Goal: Task Accomplishment & Management: Manage account settings

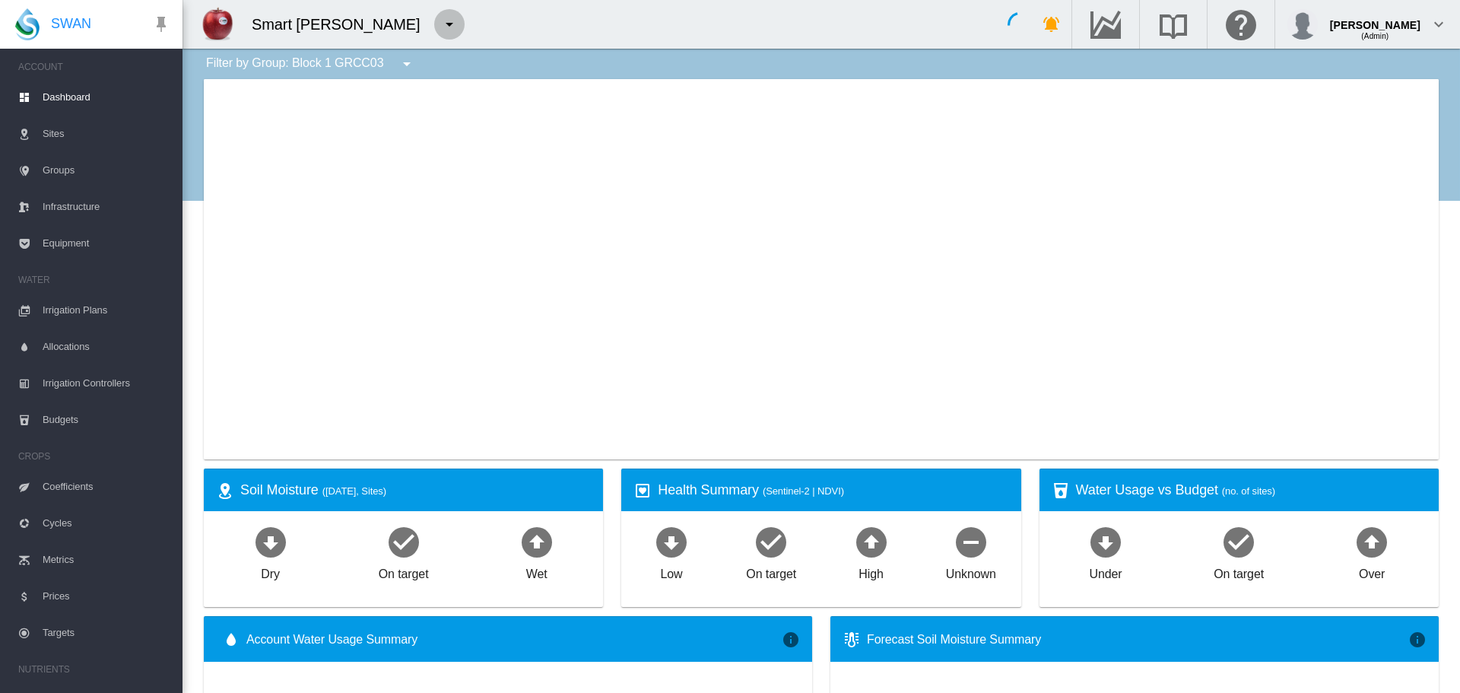
click at [442, 32] on md-icon "icon-menu-down" at bounding box center [449, 24] width 18 height 18
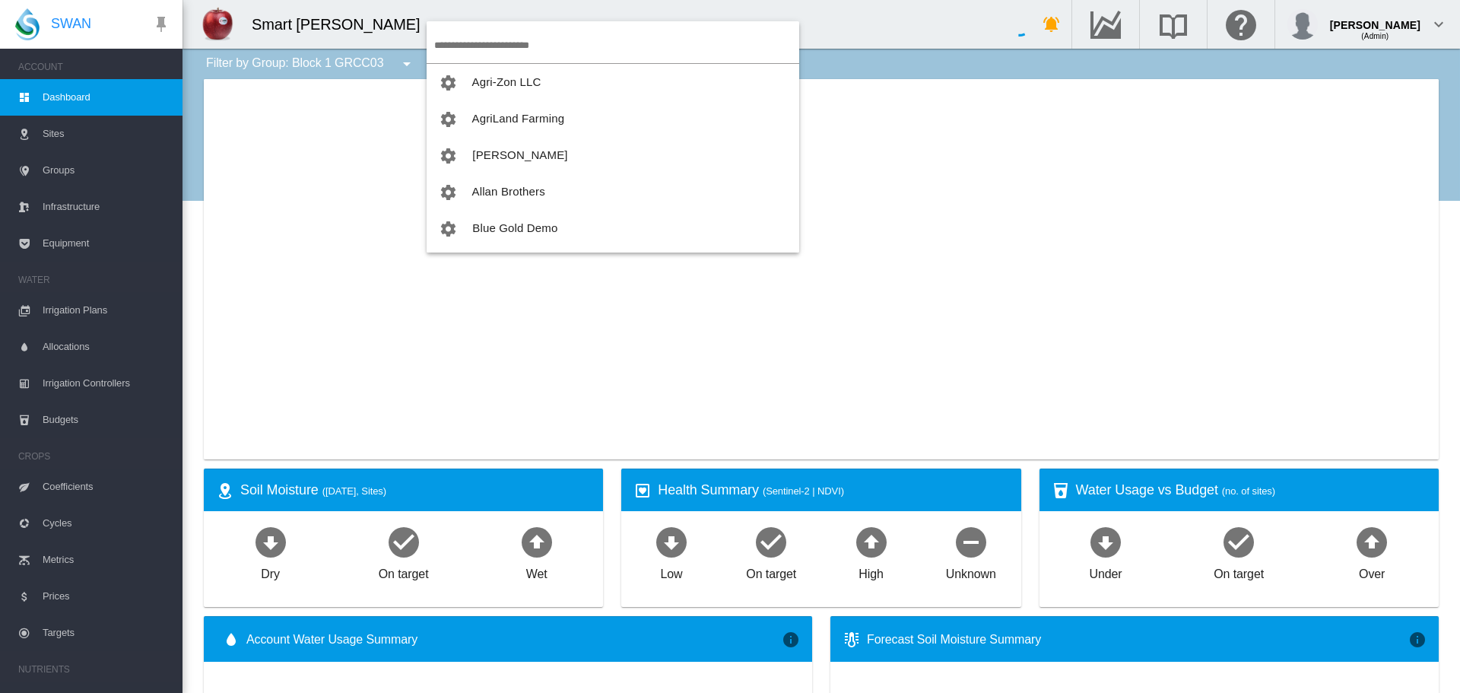
click at [487, 46] on input "search" at bounding box center [616, 45] width 365 height 36
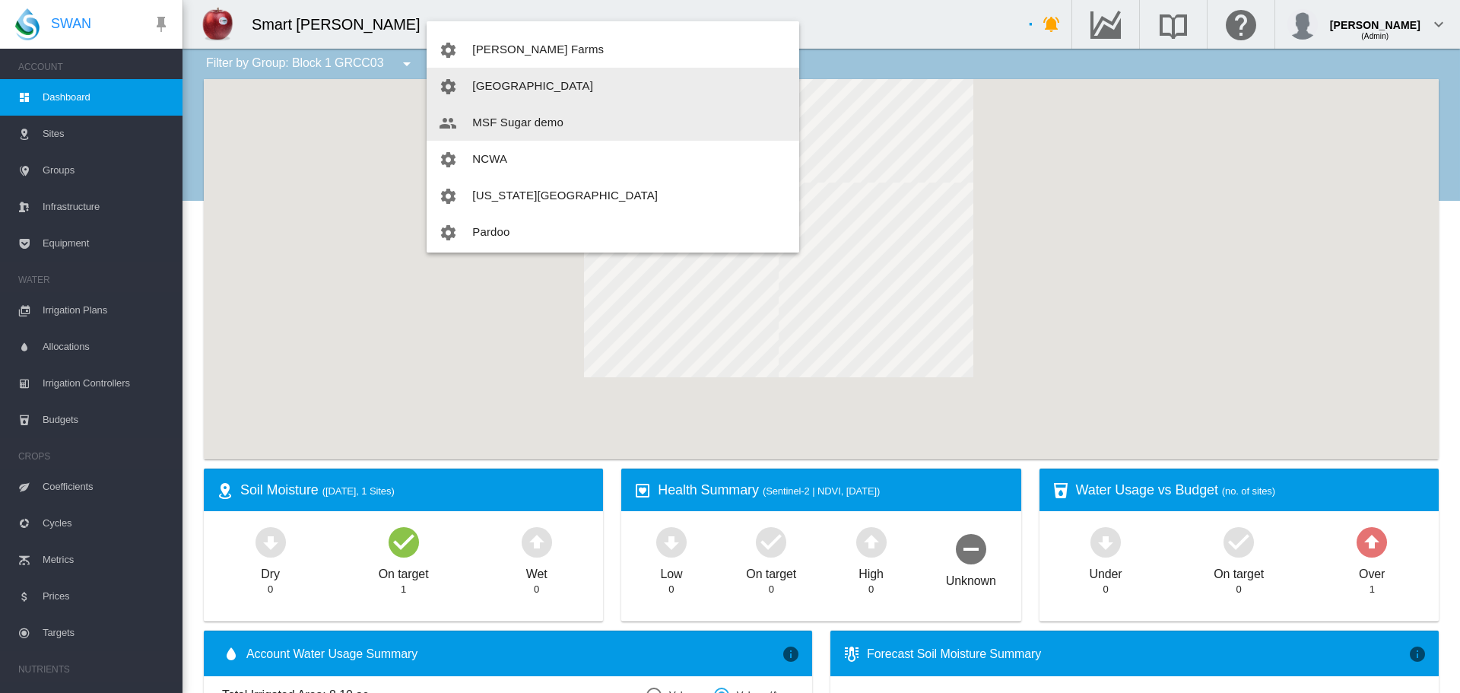
scroll to position [836, 0]
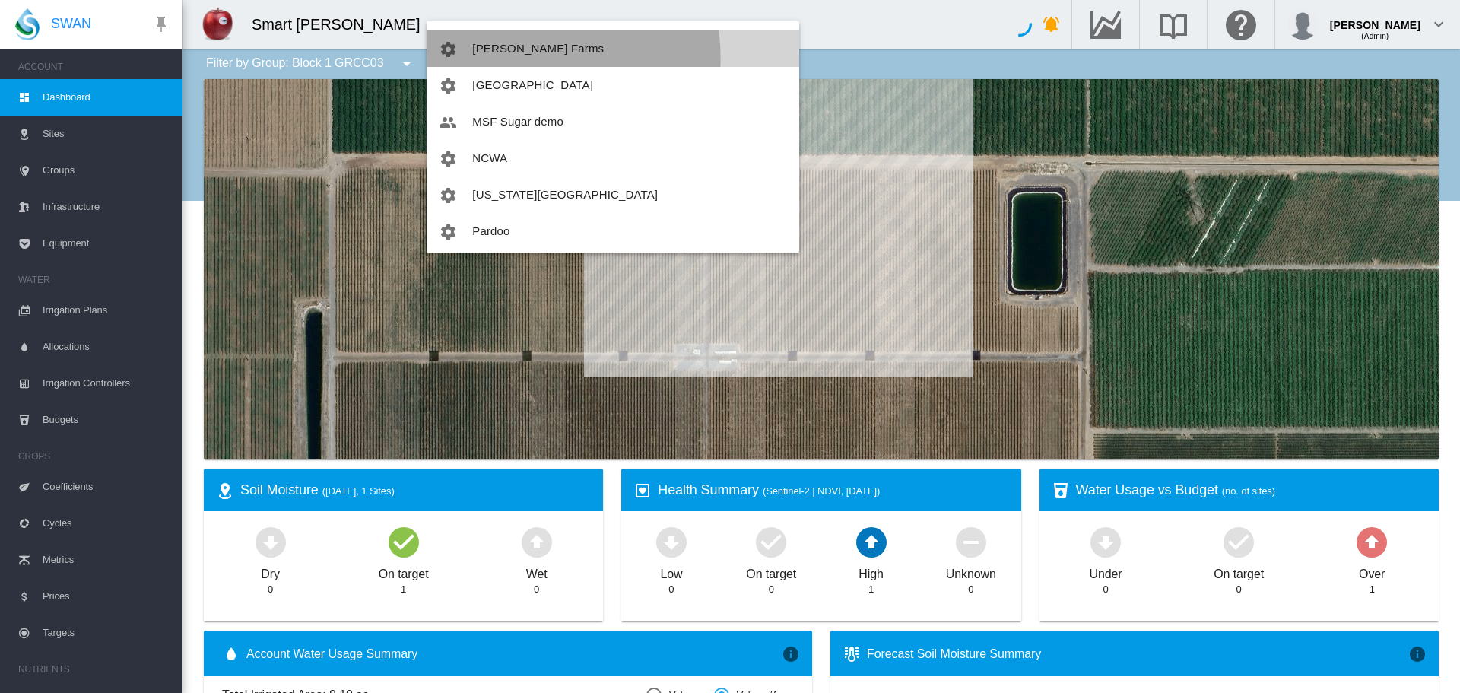
click at [512, 58] on button "[PERSON_NAME] Farms" at bounding box center [613, 48] width 373 height 36
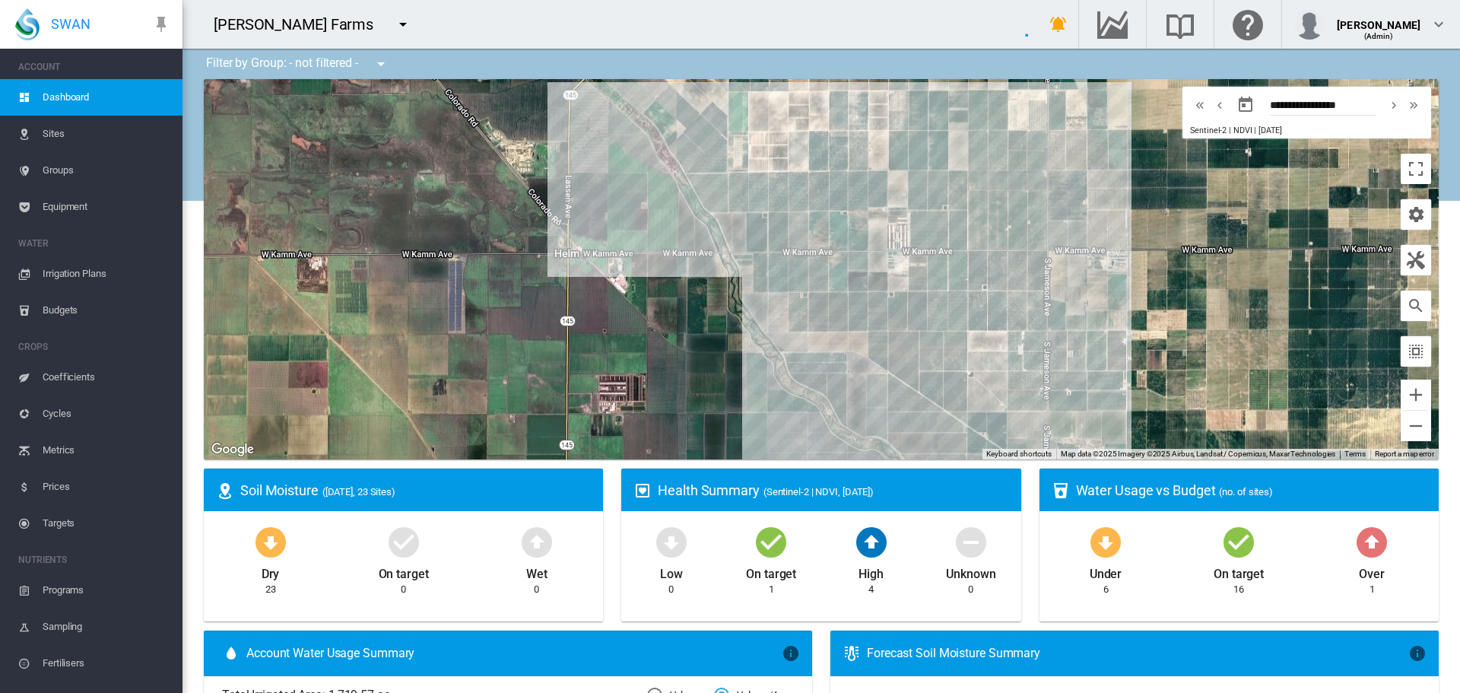
click at [113, 169] on span "Groups" at bounding box center [107, 170] width 128 height 36
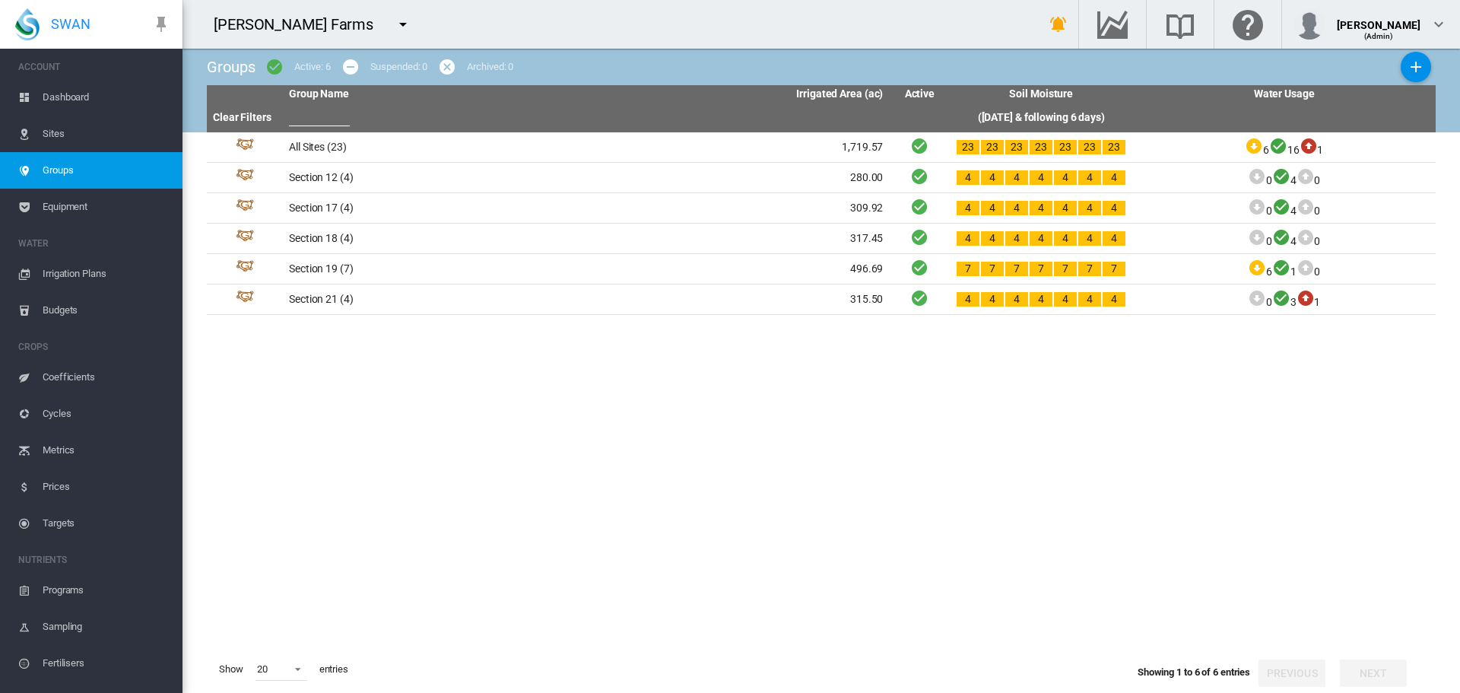
click at [79, 95] on span "Dashboard" at bounding box center [107, 97] width 128 height 36
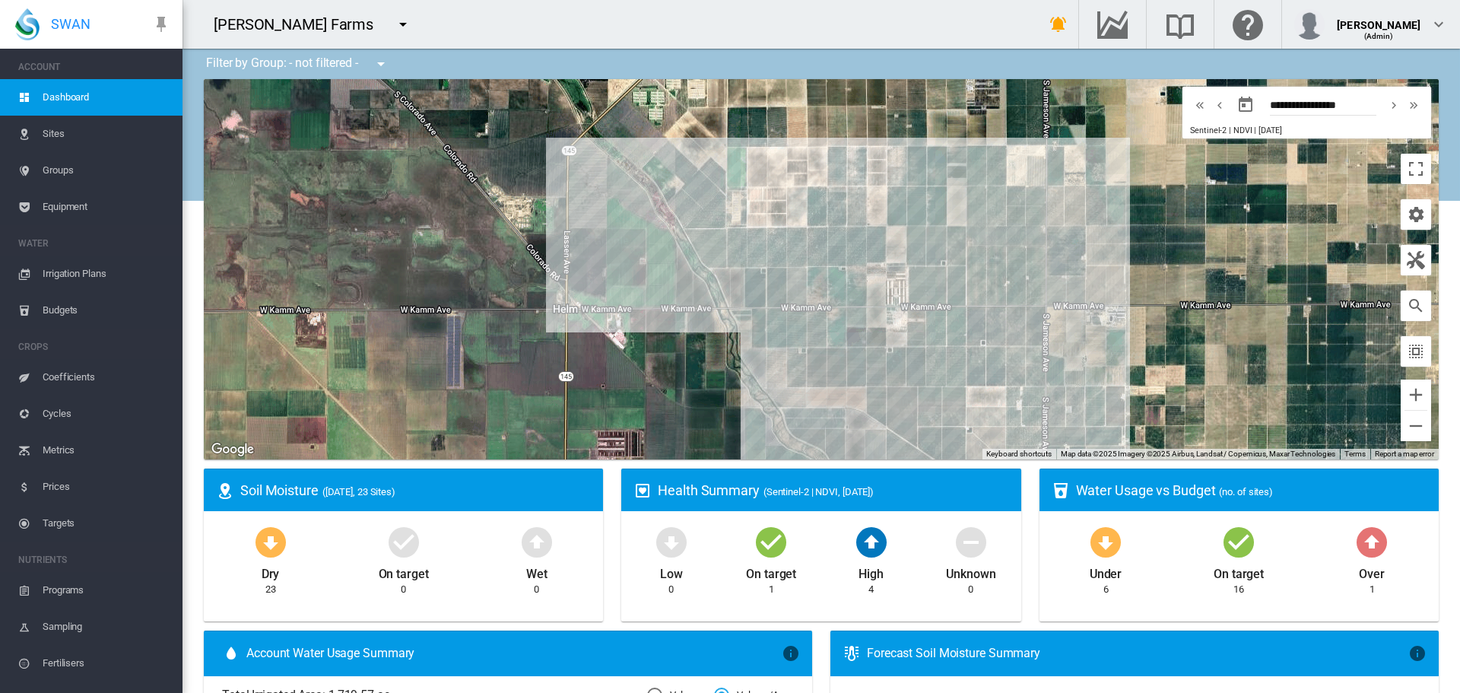
drag, startPoint x: 902, startPoint y: 301, endPoint x: 900, endPoint y: 362, distance: 60.8
click at [900, 362] on div at bounding box center [821, 269] width 1235 height 380
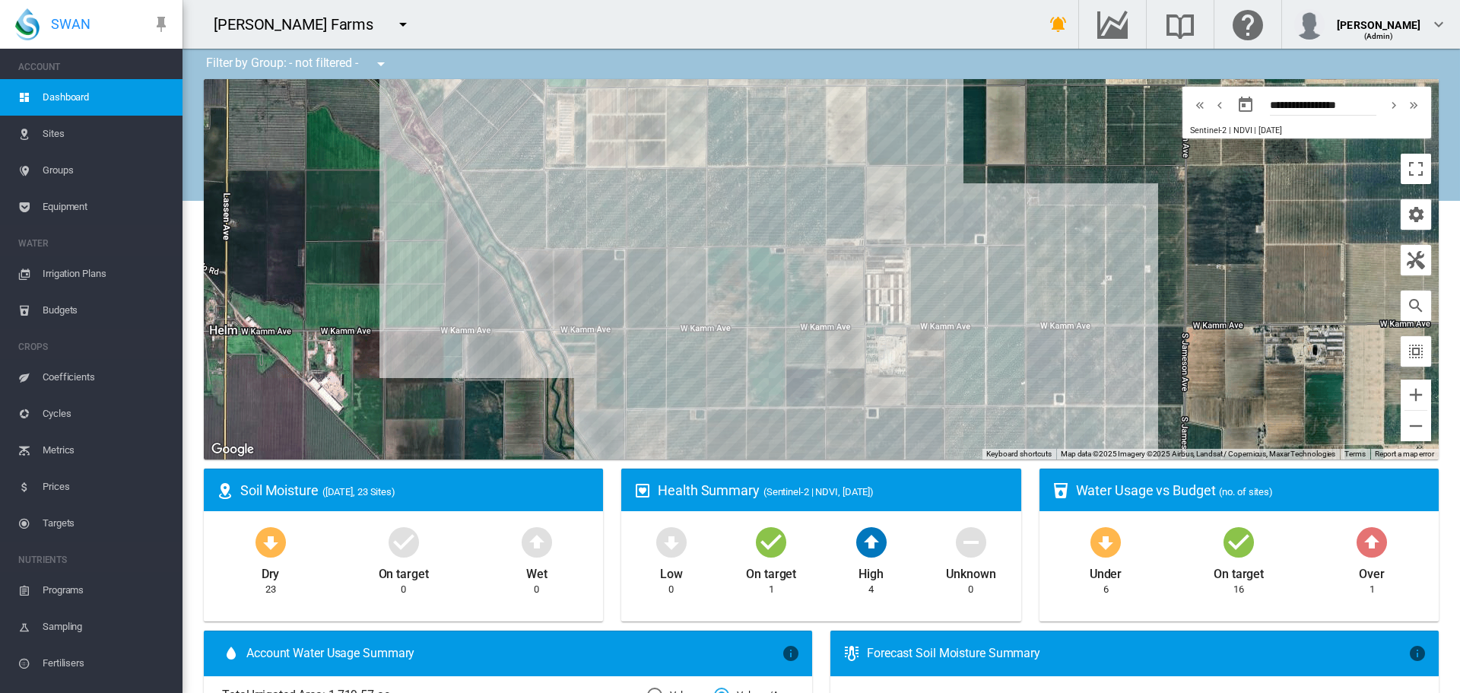
drag, startPoint x: 913, startPoint y: 227, endPoint x: 915, endPoint y: 312, distance: 85.9
click at [915, 312] on div at bounding box center [821, 269] width 1235 height 380
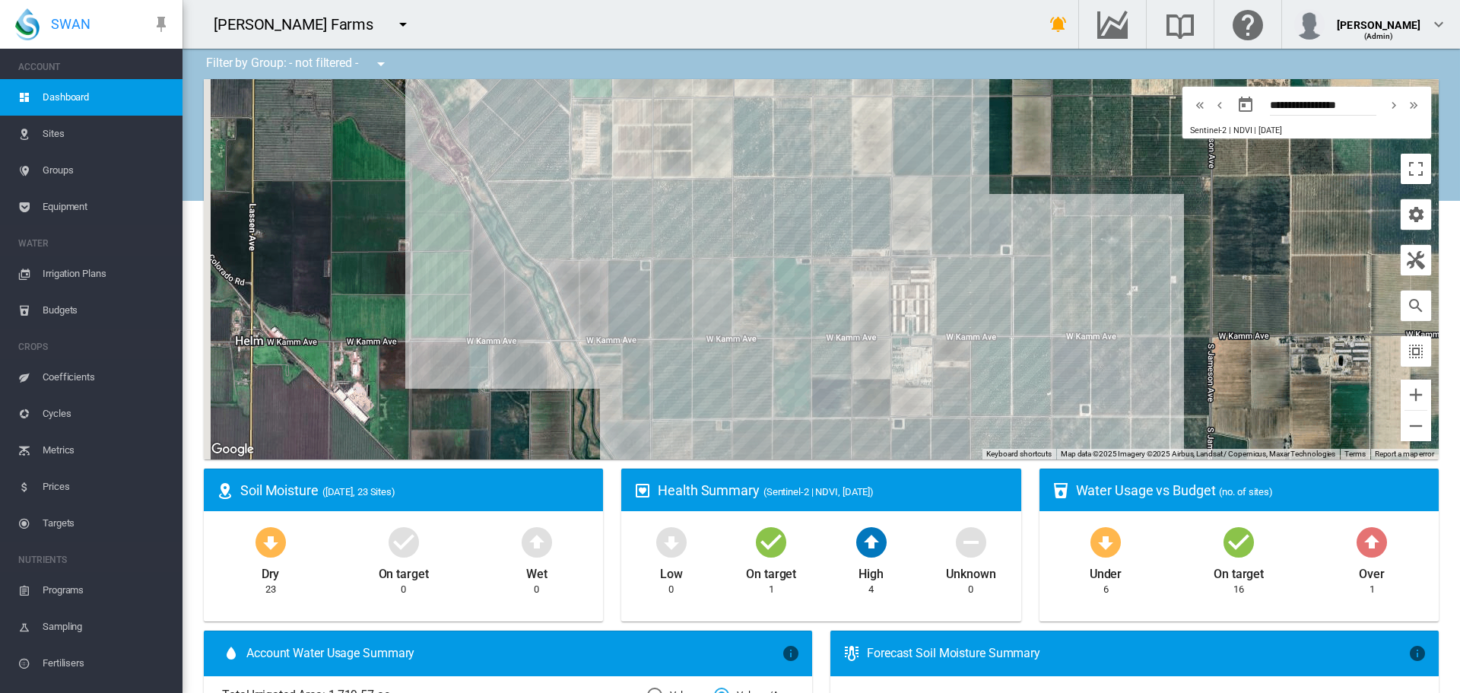
drag, startPoint x: 808, startPoint y: 287, endPoint x: 841, endPoint y: 298, distance: 34.6
click at [841, 298] on div at bounding box center [821, 269] width 1235 height 380
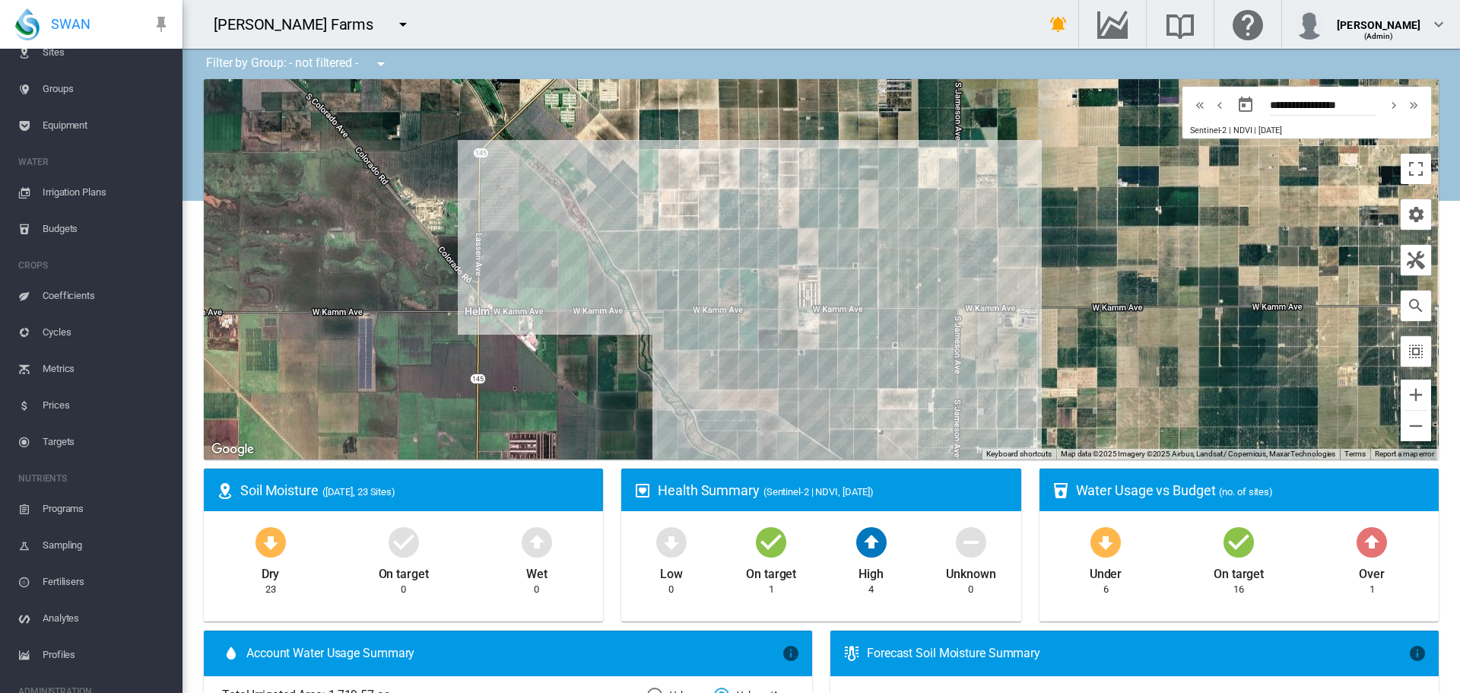
scroll to position [165, 0]
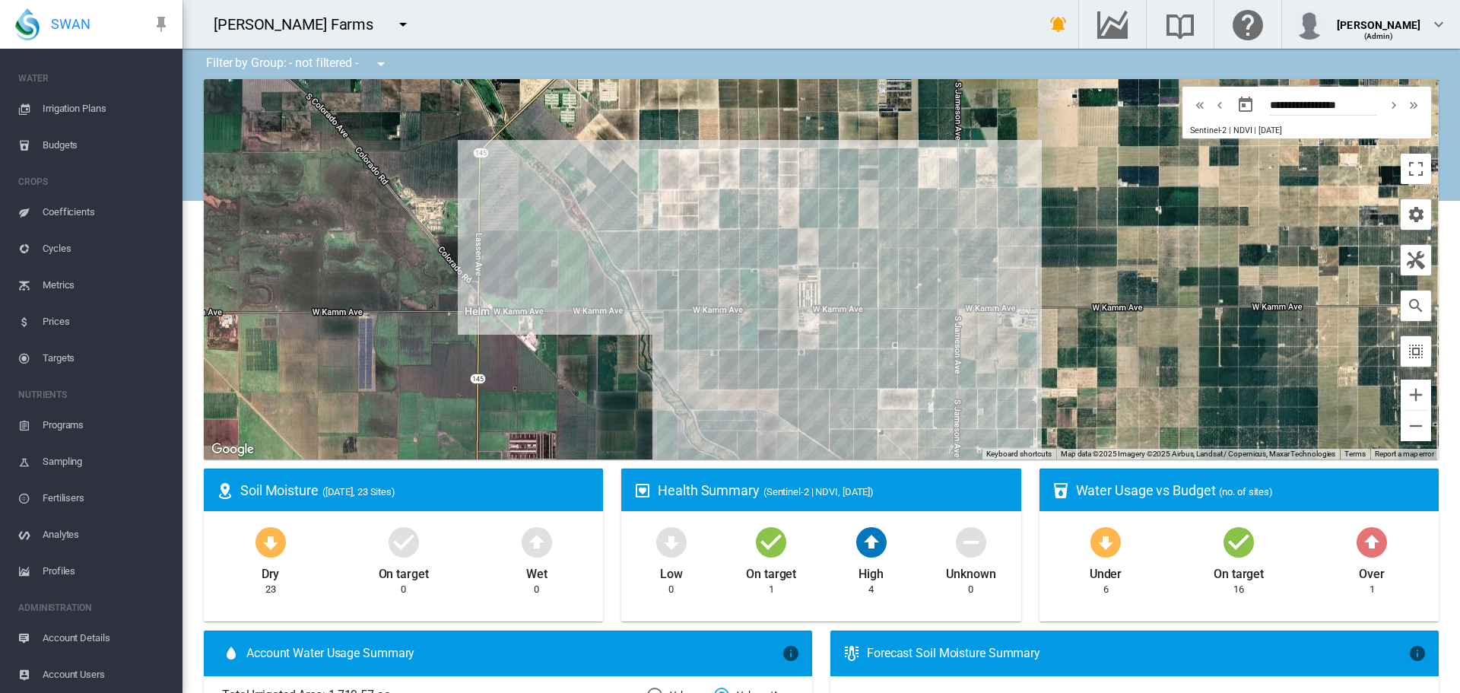
click at [77, 642] on span "Account Details" at bounding box center [107, 638] width 128 height 36
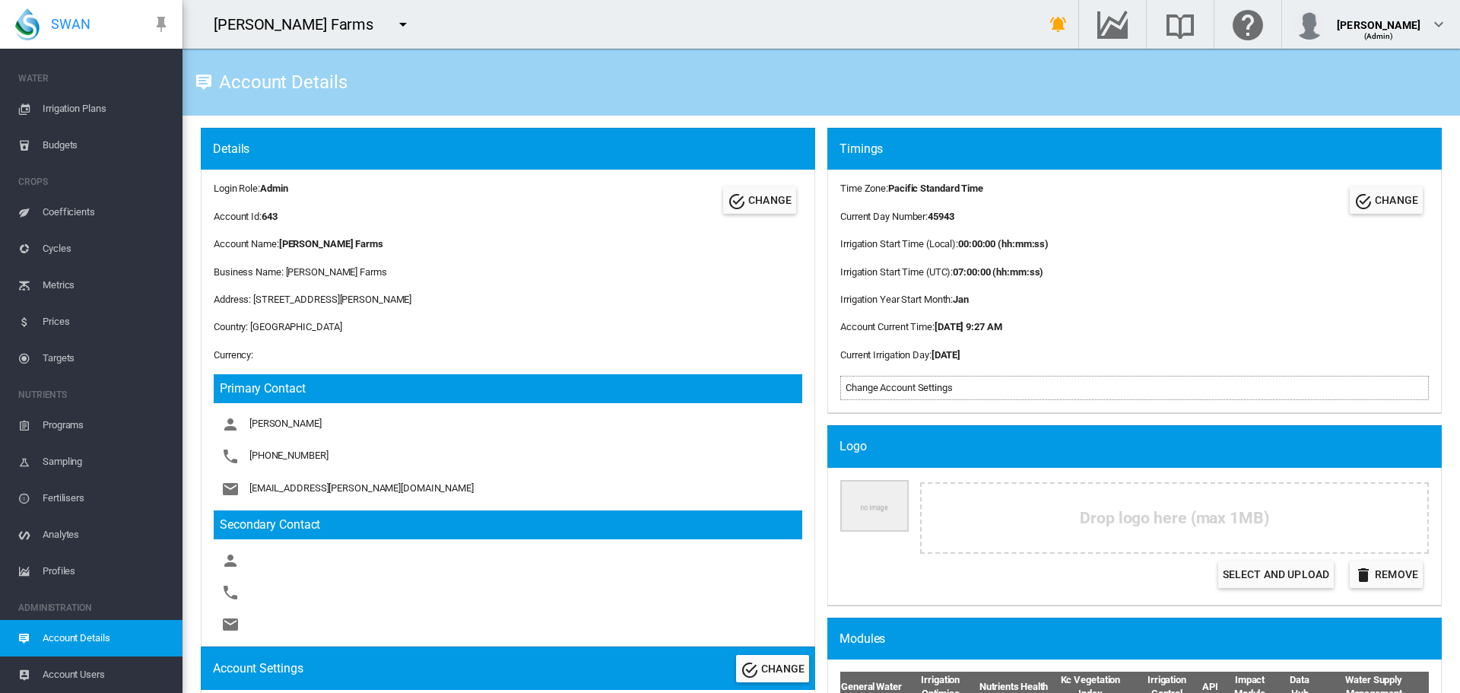
click at [100, 667] on span "Account Users" at bounding box center [107, 674] width 128 height 36
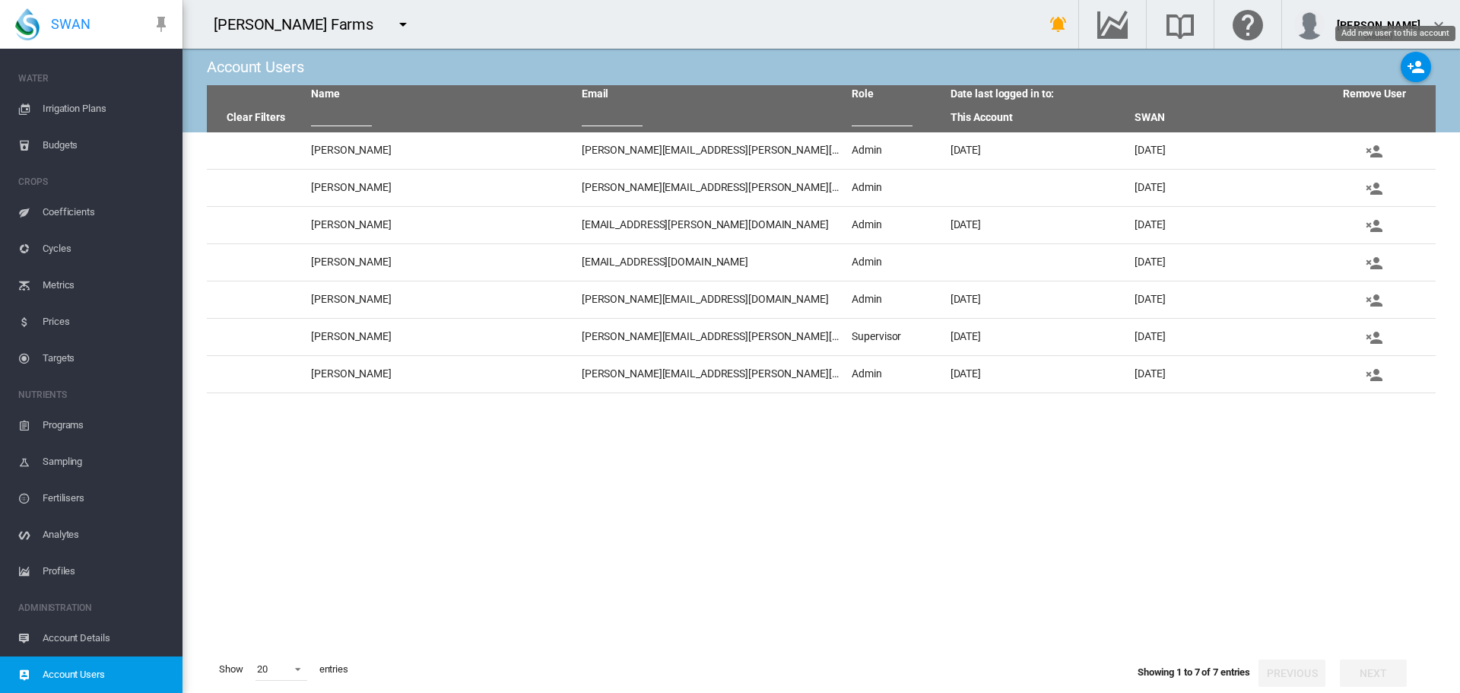
click at [1407, 71] on md-icon "icon-account-plus" at bounding box center [1416, 67] width 18 height 18
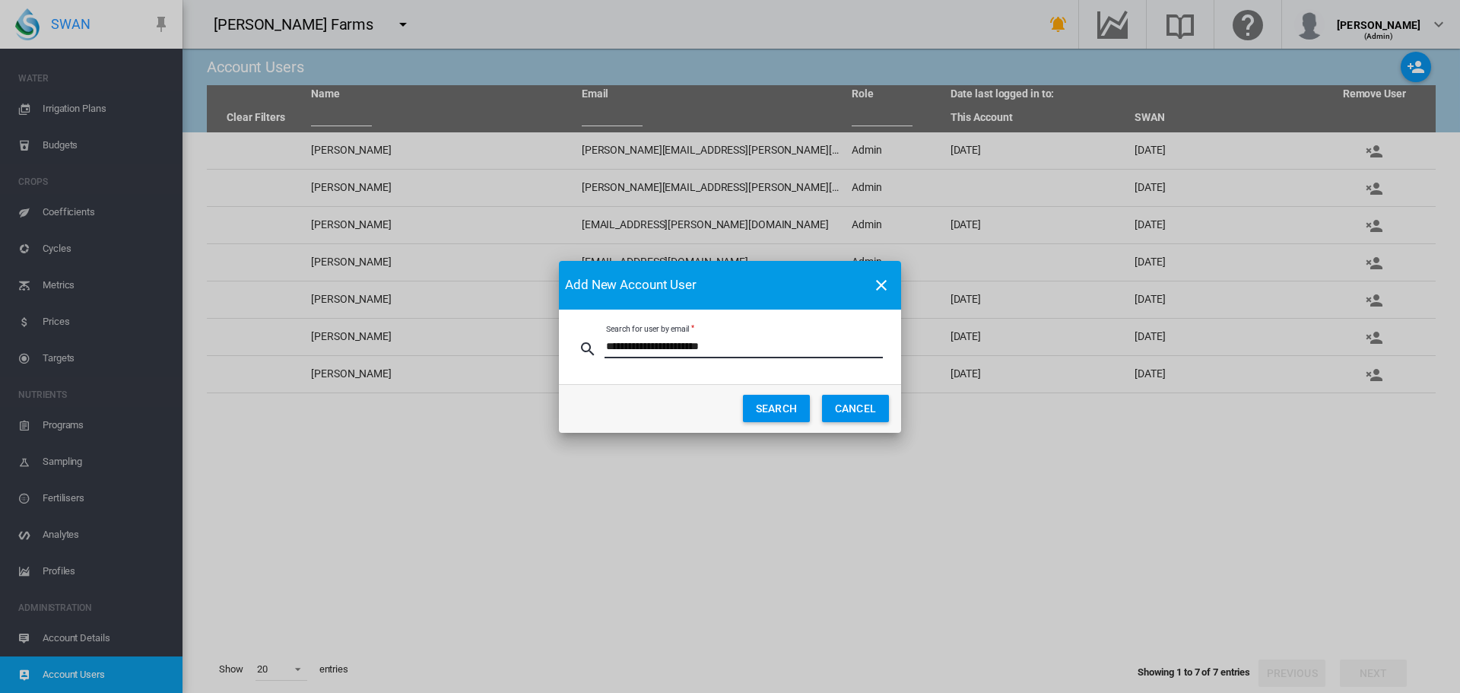
type input "**********"
click at [643, 373] on md-dialog-content "**********" at bounding box center [730, 346] width 342 height 75
click at [767, 406] on button "SEARCH" at bounding box center [776, 408] width 67 height 27
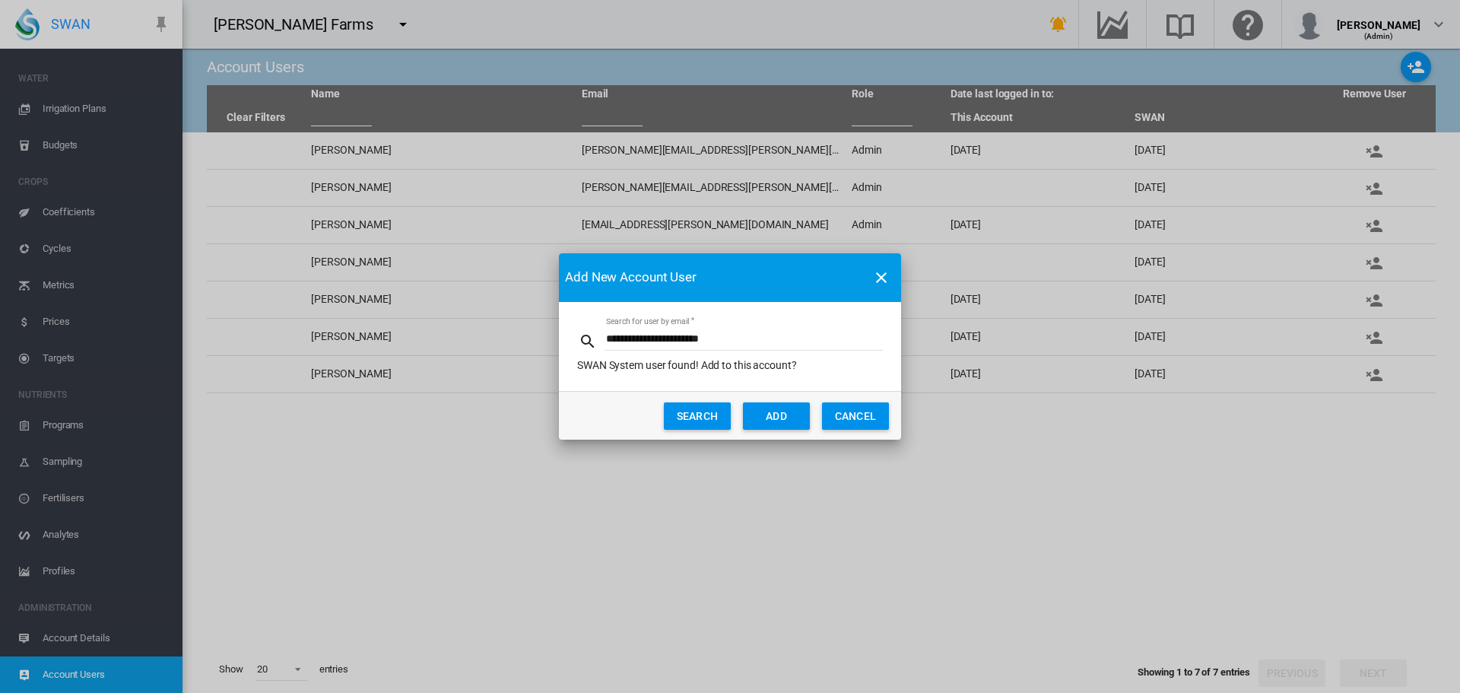
click at [775, 420] on button "ADD" at bounding box center [776, 415] width 67 height 27
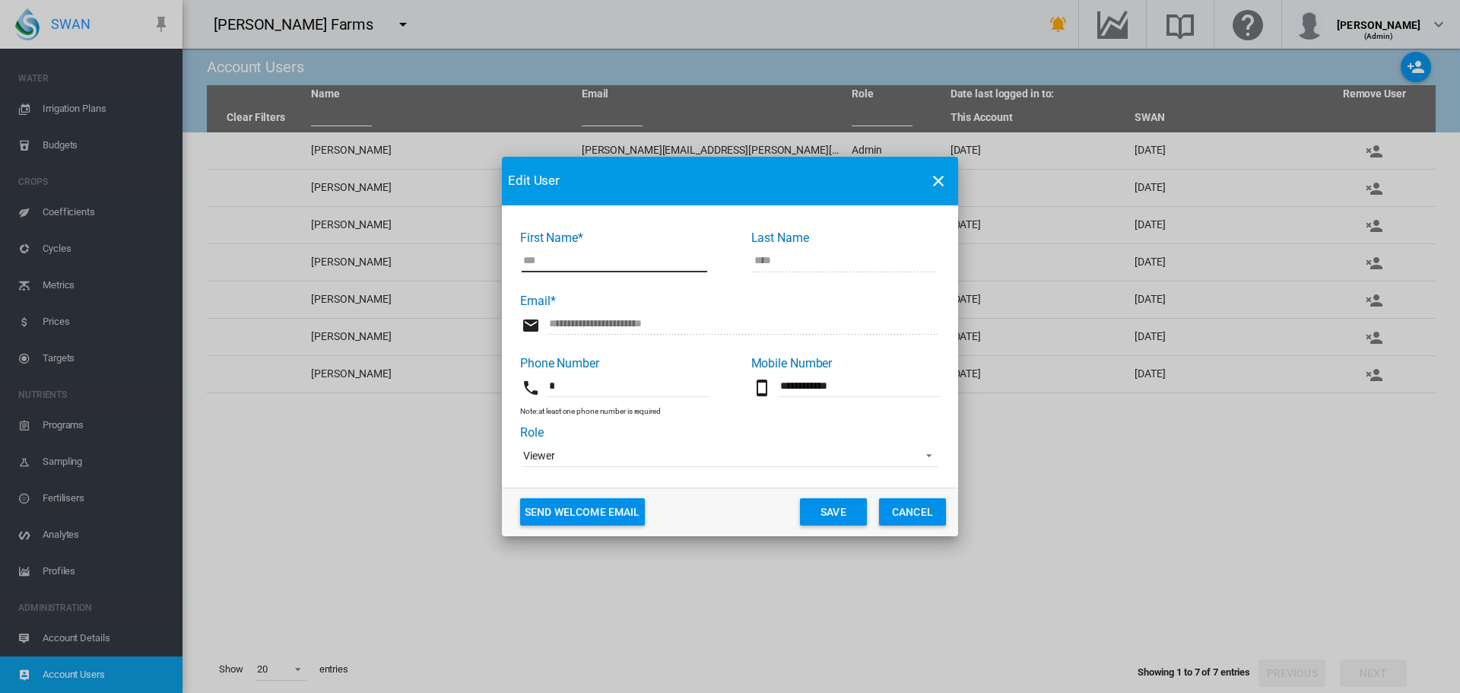
click at [761, 459] on span "Viewer" at bounding box center [717, 456] width 389 height 15
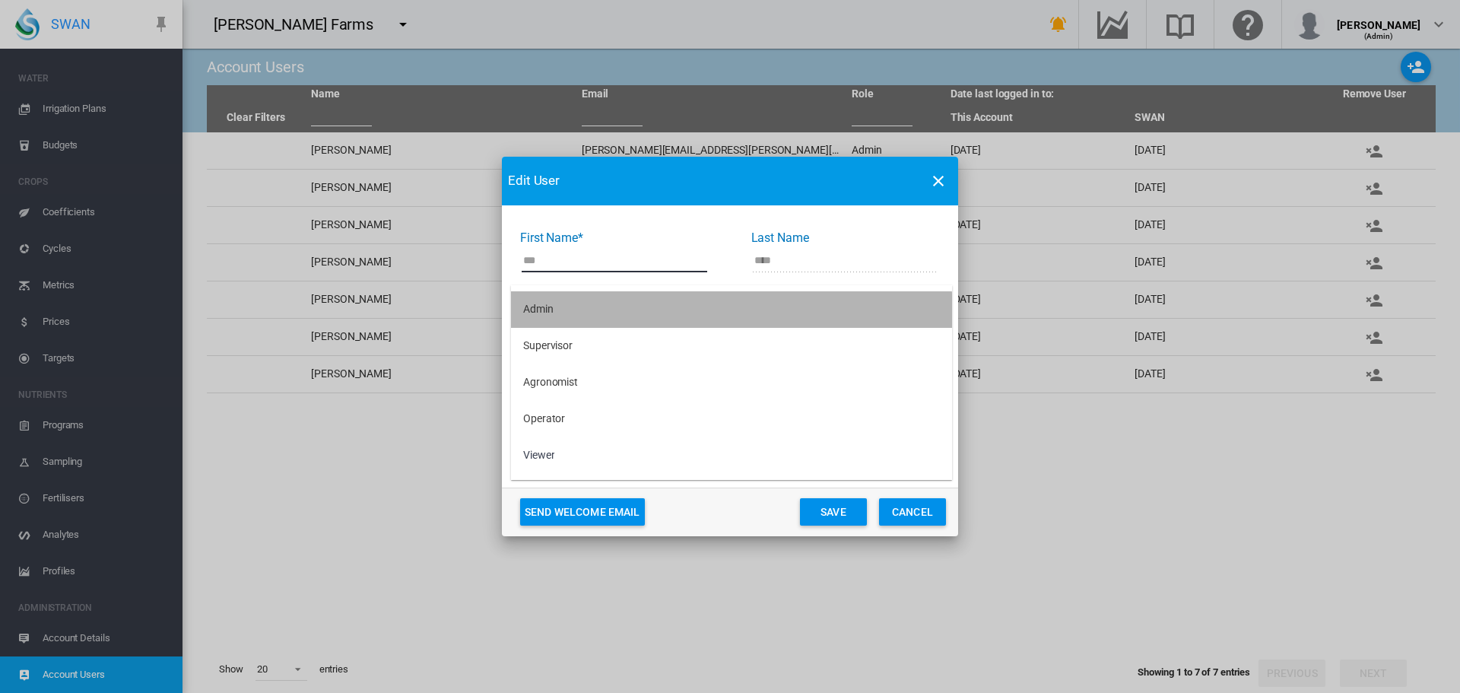
click at [645, 323] on md-option "Admin" at bounding box center [731, 309] width 441 height 36
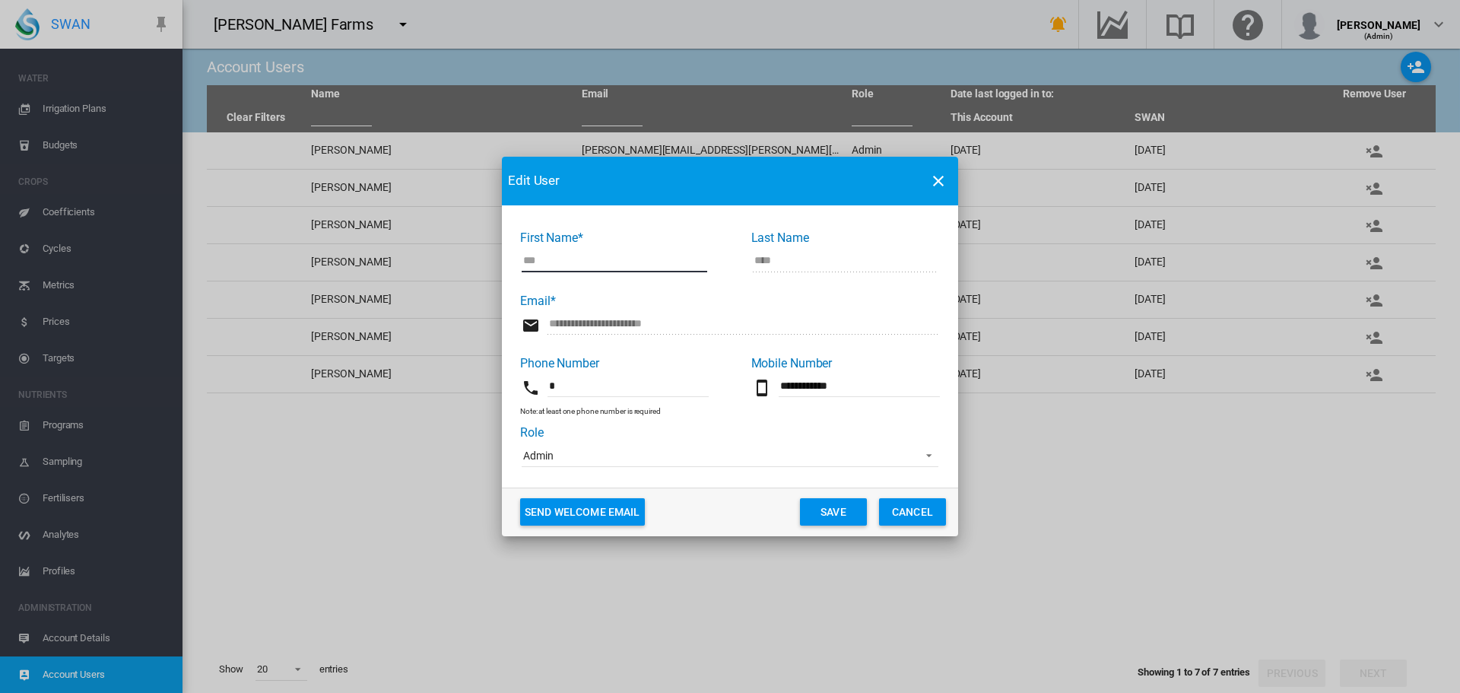
click at [837, 515] on button "Save" at bounding box center [833, 511] width 67 height 27
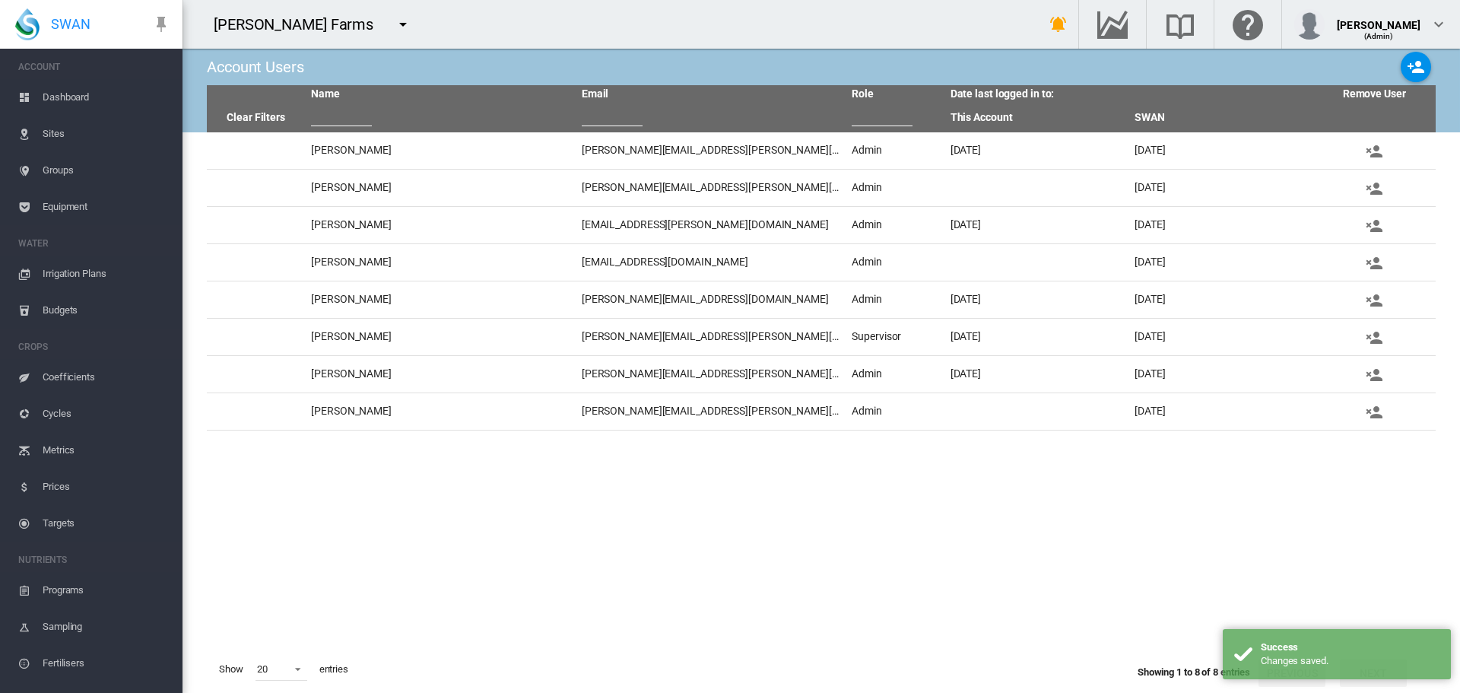
click at [79, 87] on span "Dashboard" at bounding box center [107, 97] width 128 height 36
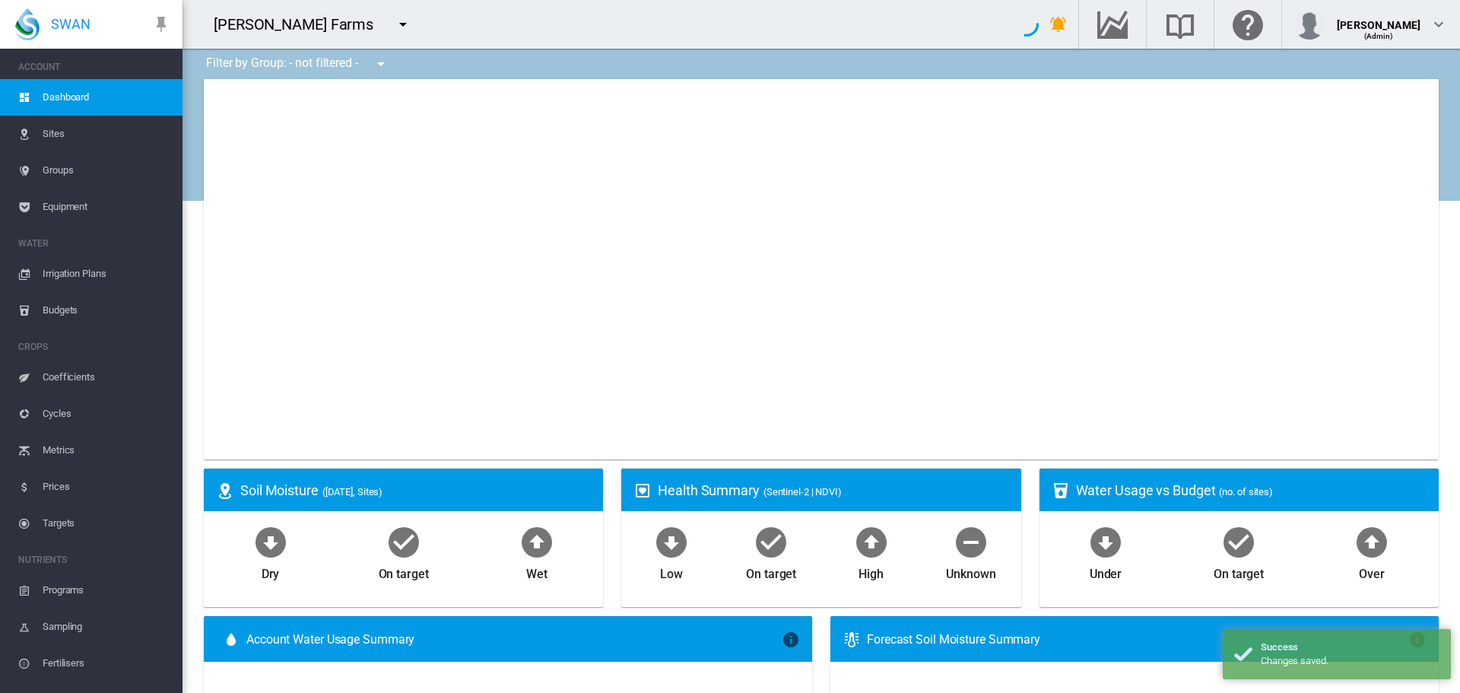
type input "**********"
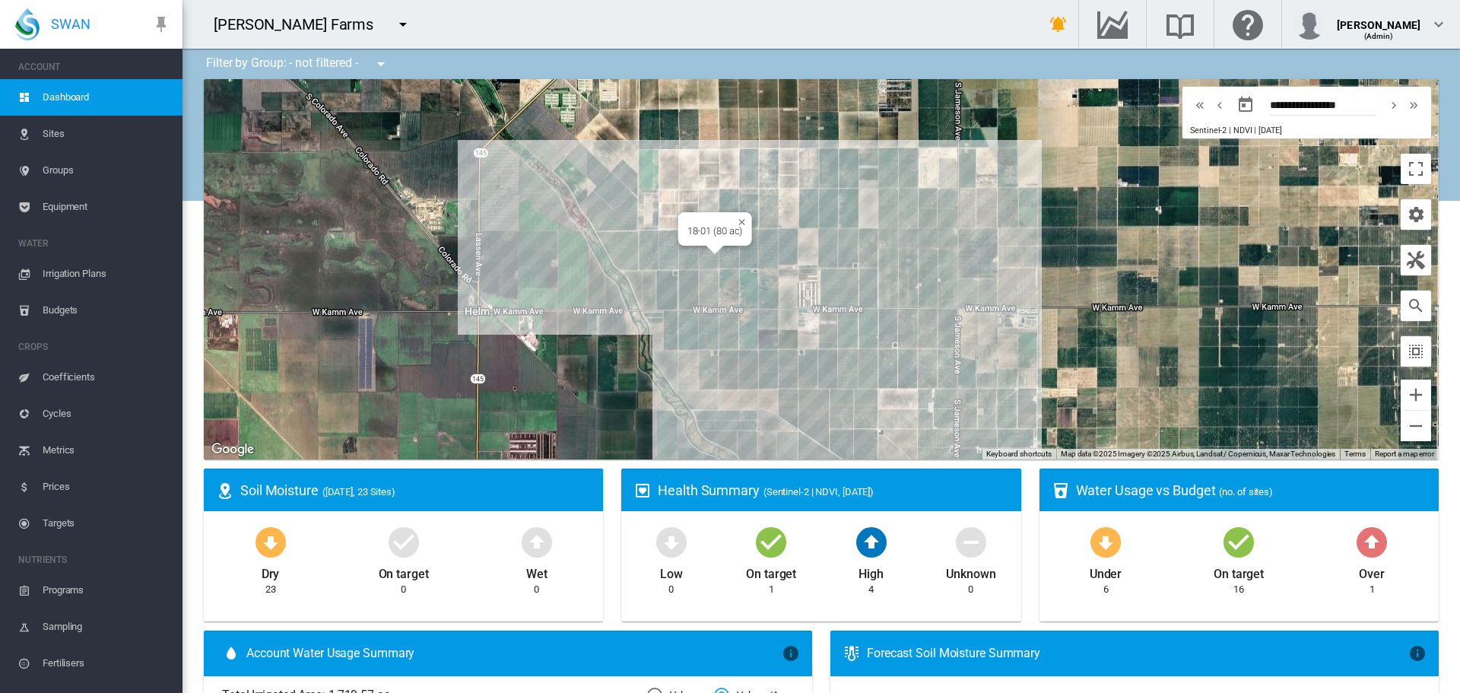
click at [710, 254] on div at bounding box center [715, 250] width 19 height 9
click at [702, 258] on div "18-01 (80 ac)" at bounding box center [821, 269] width 1235 height 380
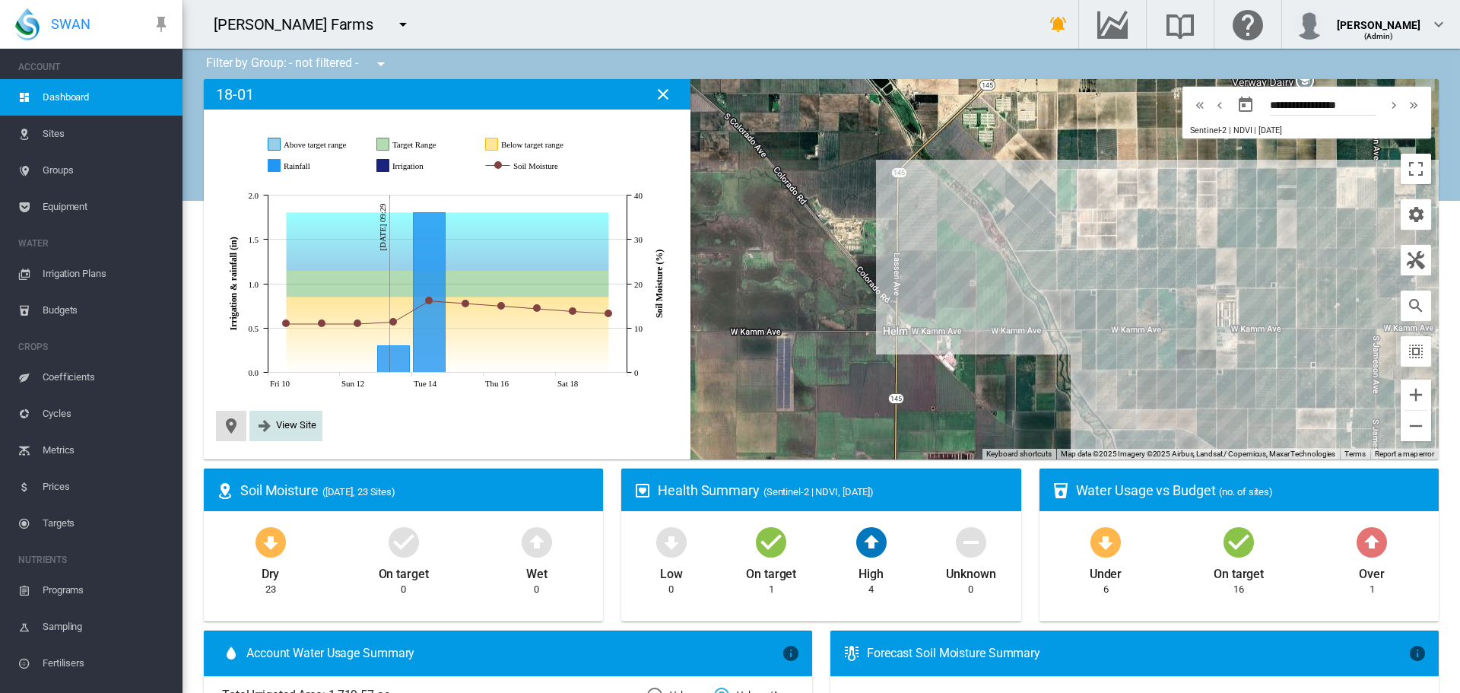
click at [266, 426] on md-icon "icon-arrow-right-bold" at bounding box center [264, 426] width 18 height 18
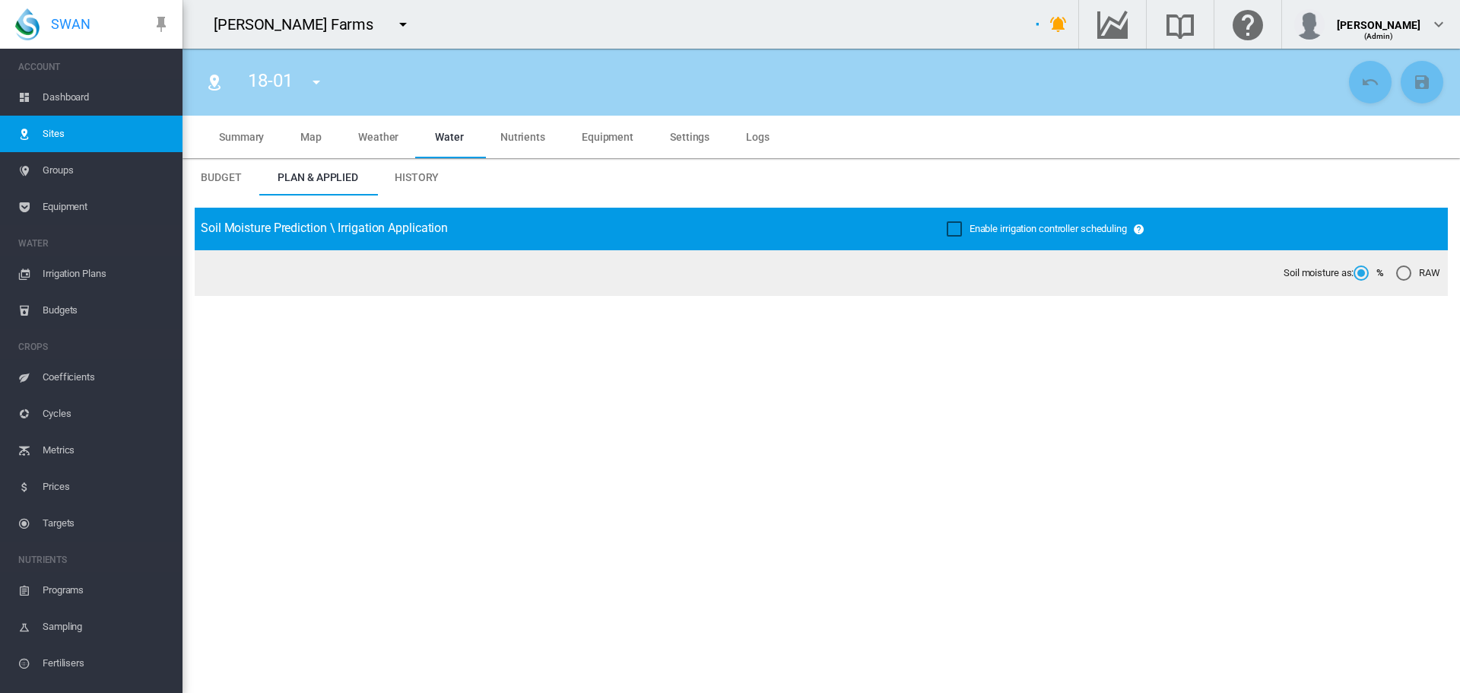
type input "*****"
type input "********"
type input "**********"
type input "***"
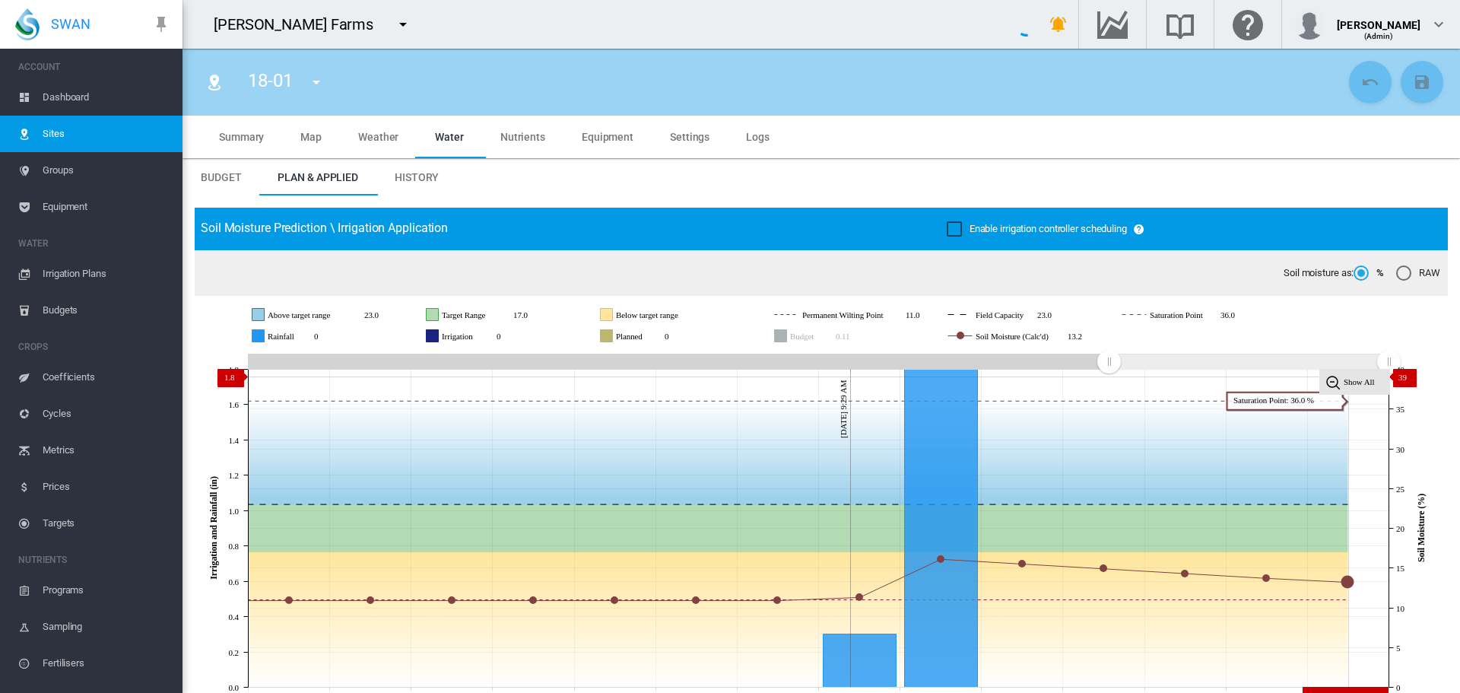
click at [1366, 377] on tspan "Show All" at bounding box center [1358, 381] width 31 height 9
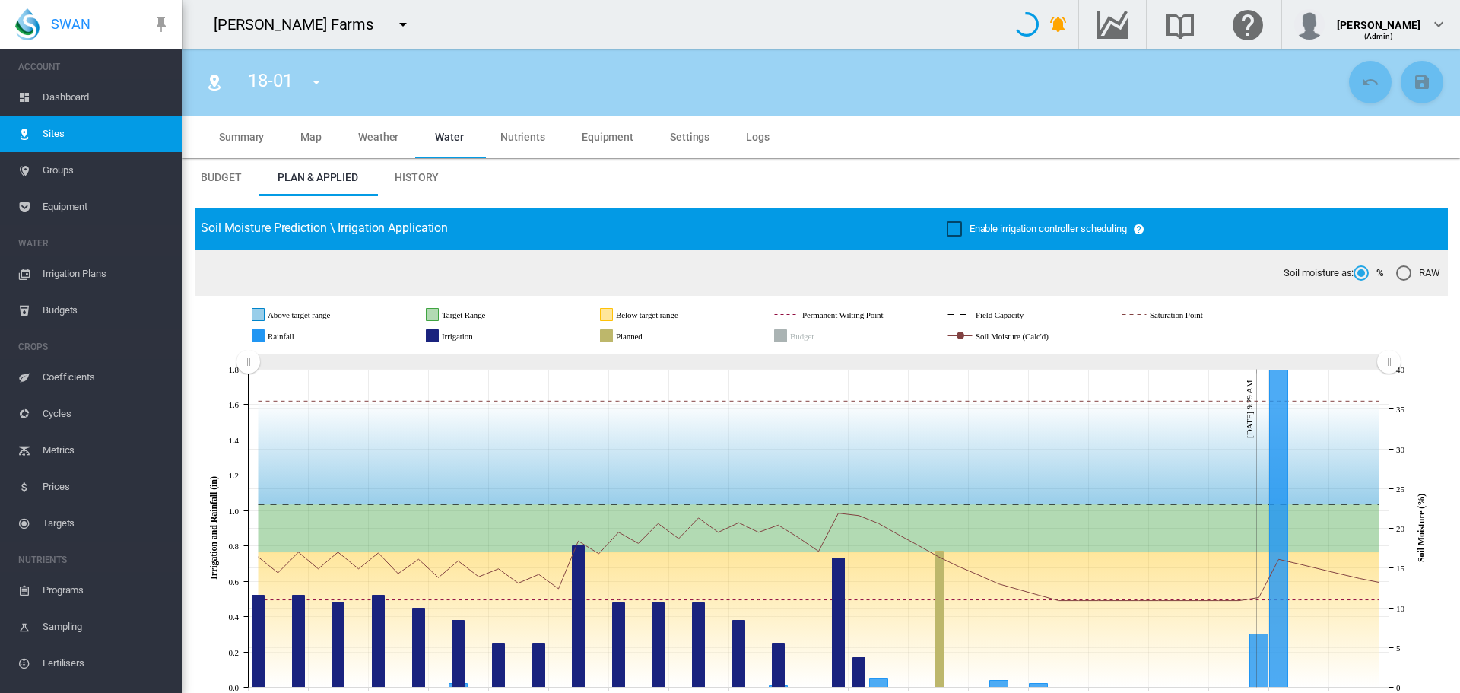
drag, startPoint x: 436, startPoint y: 178, endPoint x: 716, endPoint y: 276, distance: 297.2
click at [435, 177] on span "History" at bounding box center [417, 177] width 44 height 12
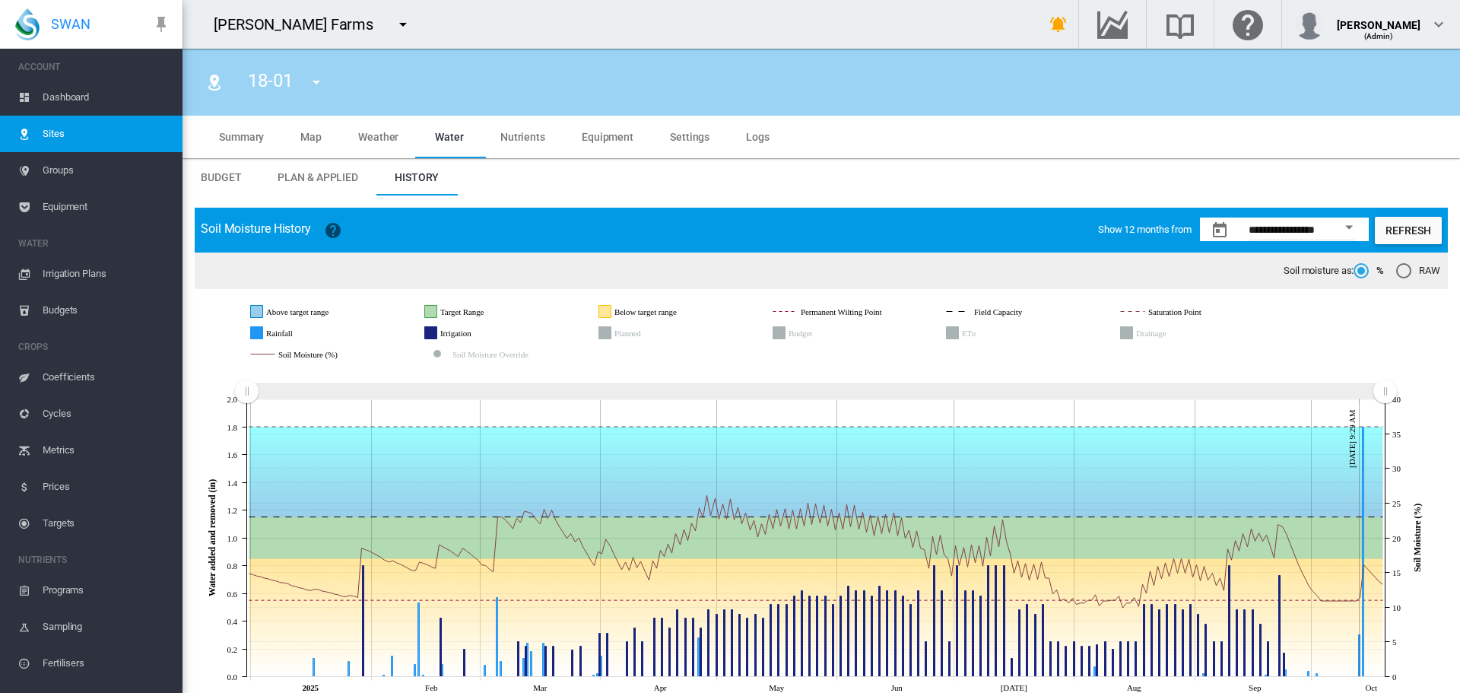
scroll to position [19, 0]
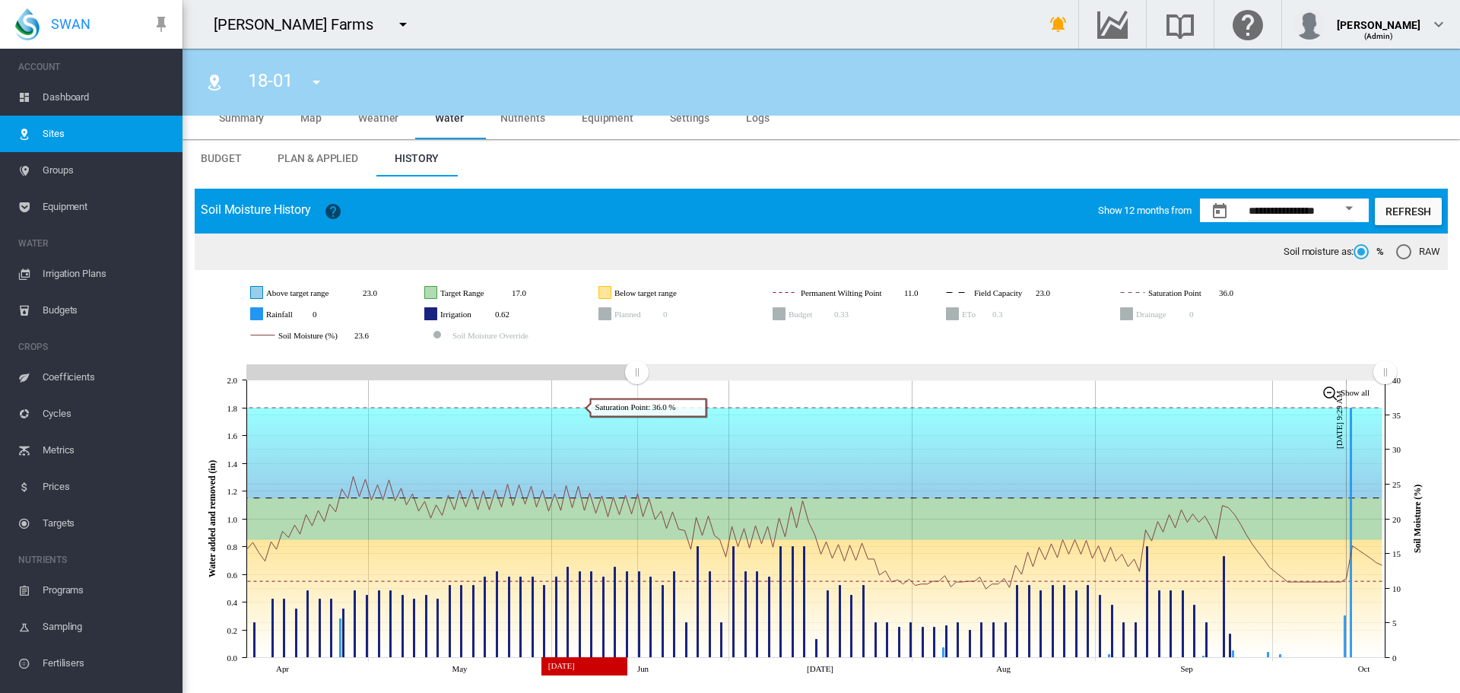
drag, startPoint x: 255, startPoint y: 363, endPoint x: 636, endPoint y: 398, distance: 383.3
click at [636, 398] on icon "JavaScript chart by amCharts [DATE] Apr May Jun [DATE] Aug Sep Oct [DATE] 9:29 …" at bounding box center [816, 514] width 1242 height 331
drag, startPoint x: 1385, startPoint y: 368, endPoint x: 1343, endPoint y: 390, distance: 47.3
click at [1362, 378] on g at bounding box center [823, 372] width 1152 height 27
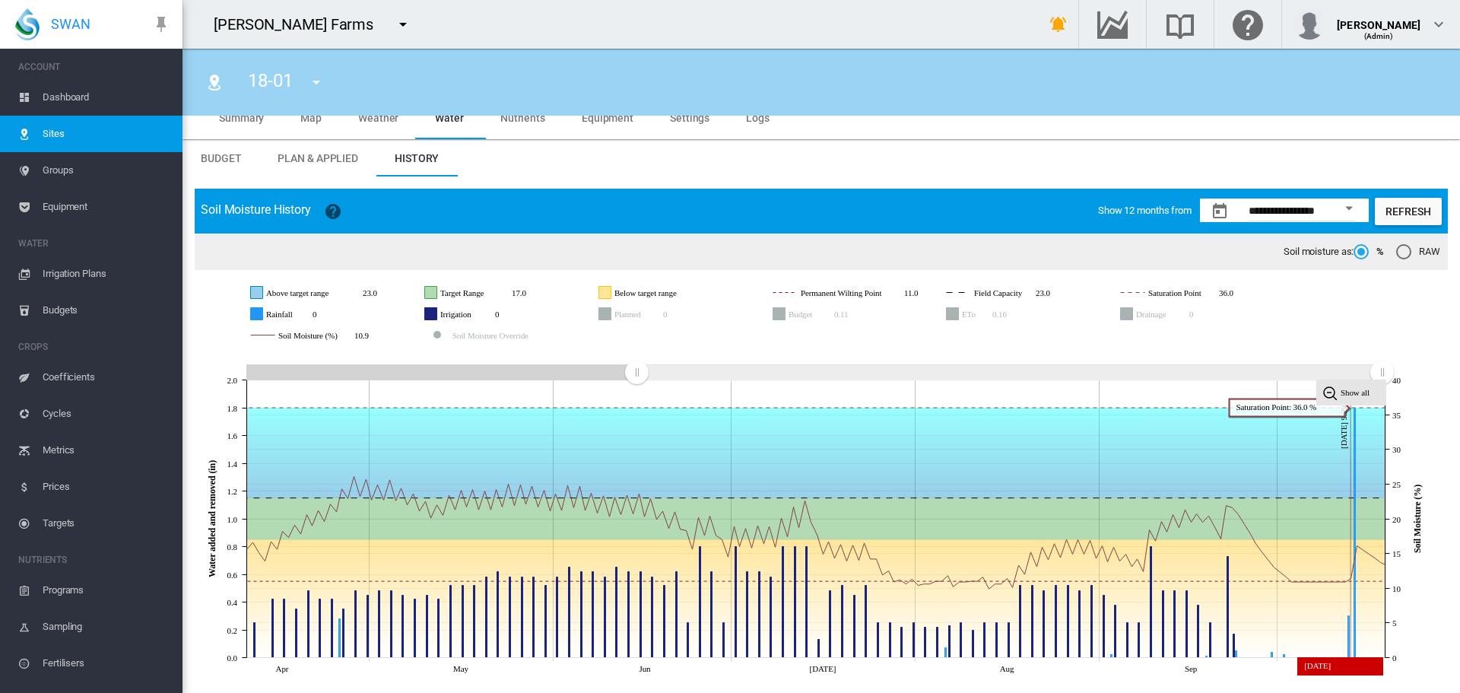
drag, startPoint x: 1343, startPoint y: 390, endPoint x: 1410, endPoint y: 370, distance: 69.8
click at [1327, 398] on g "Show all" at bounding box center [1351, 392] width 69 height 25
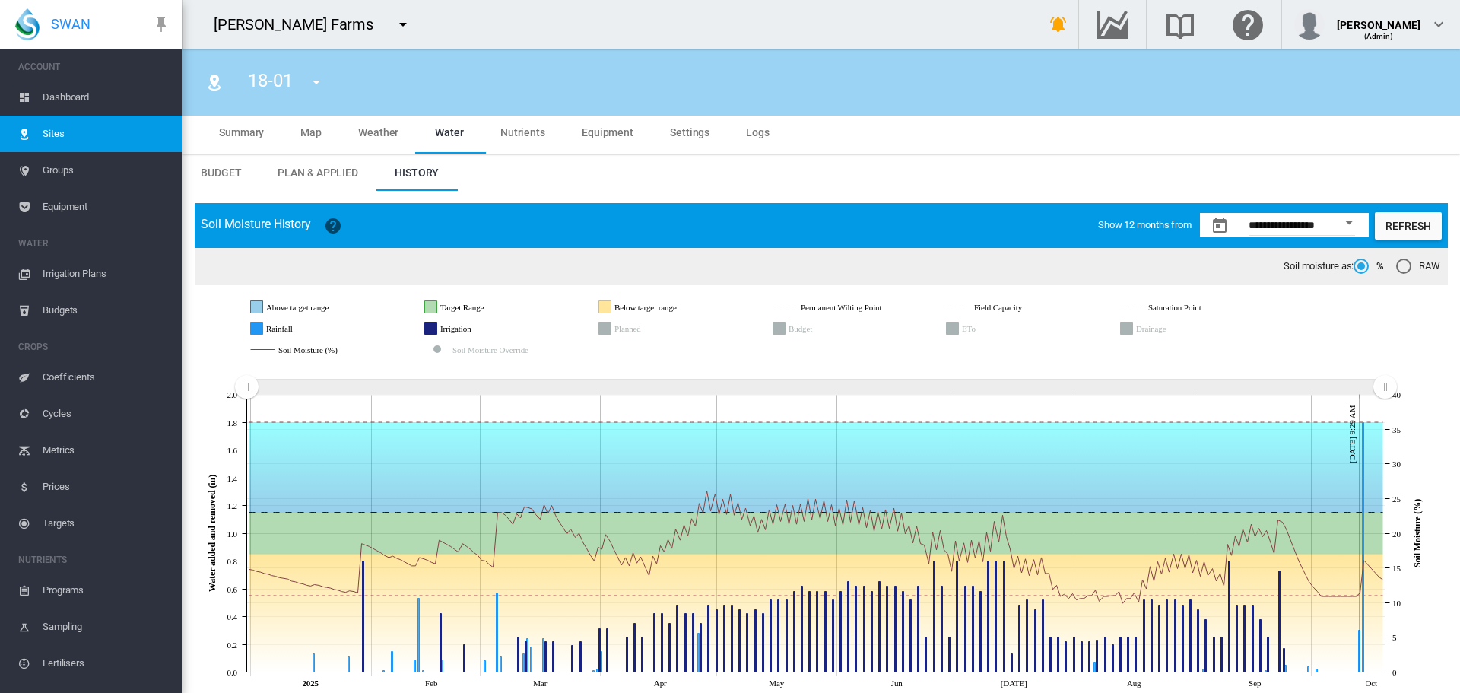
scroll to position [0, 0]
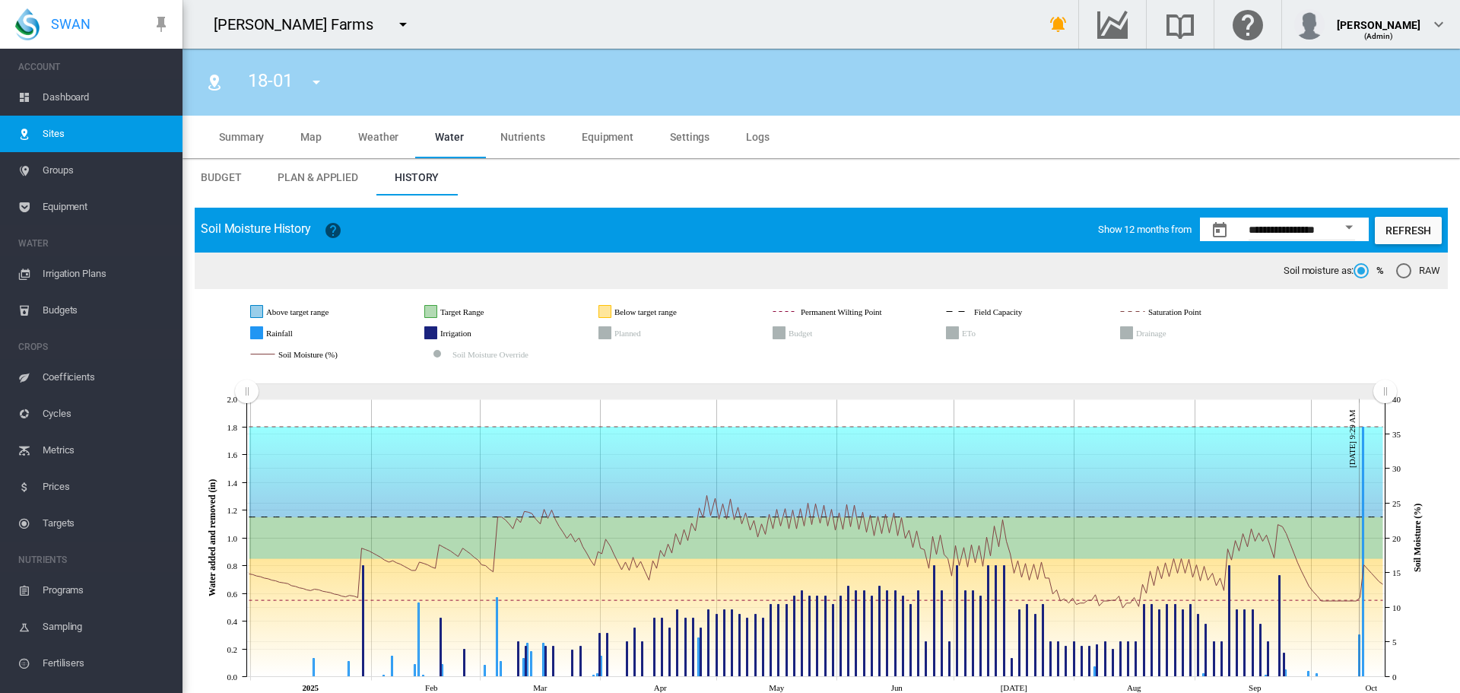
click at [688, 146] on md-tab-item "Settings" at bounding box center [690, 137] width 76 height 43
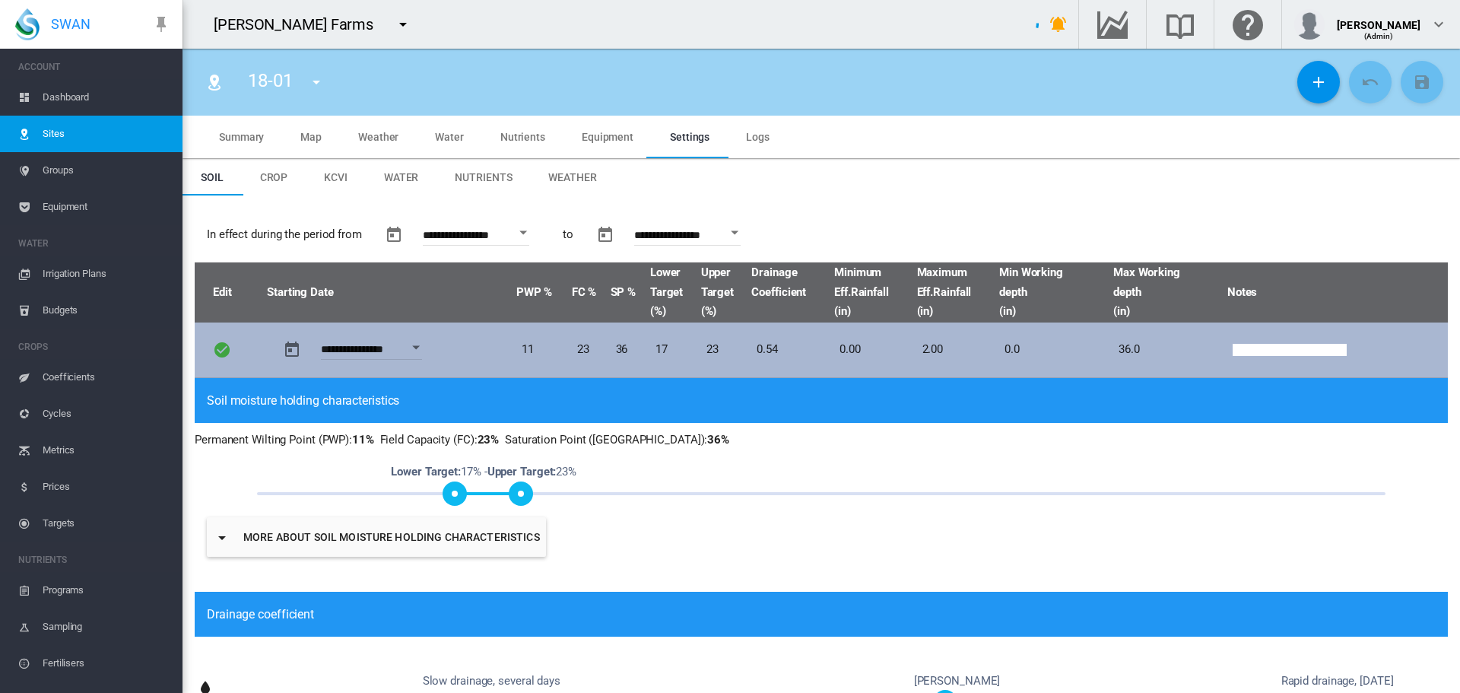
type input "*"
type input "**"
type input "***"
type input "******"
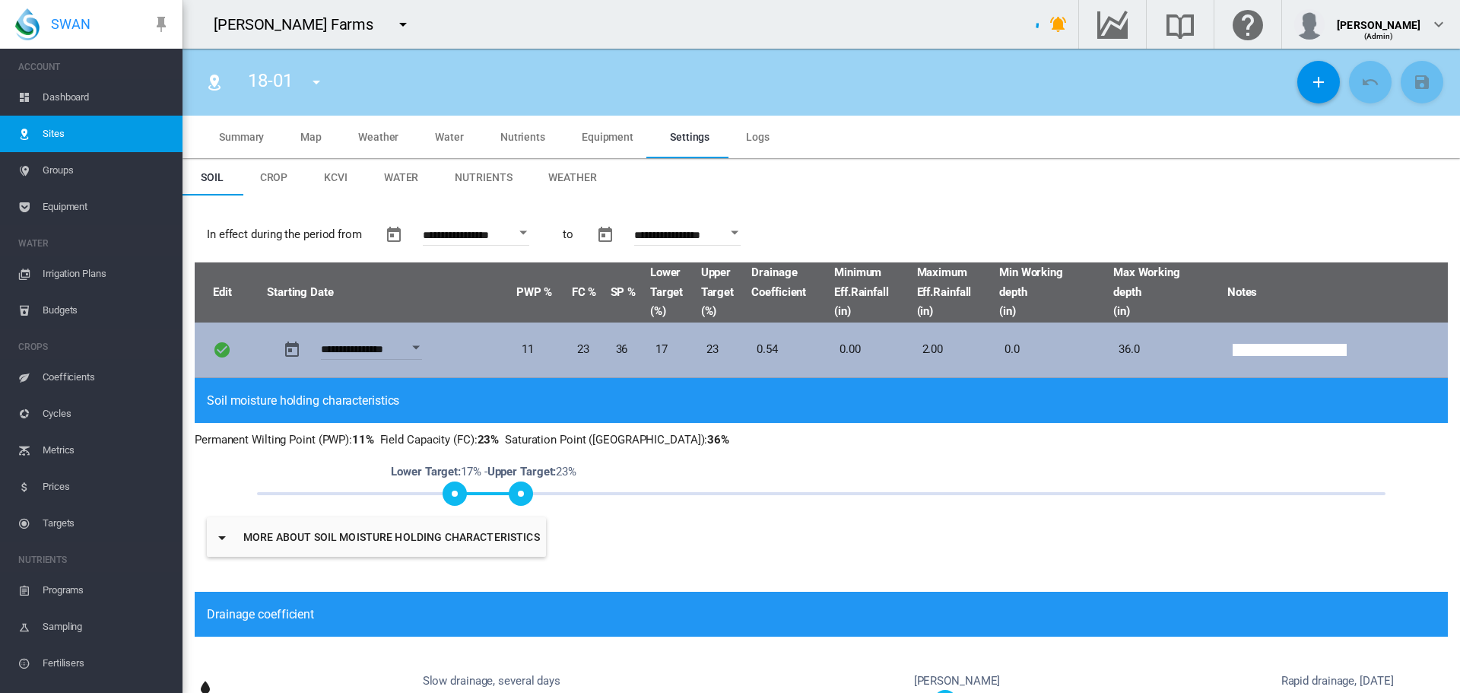
type input "**"
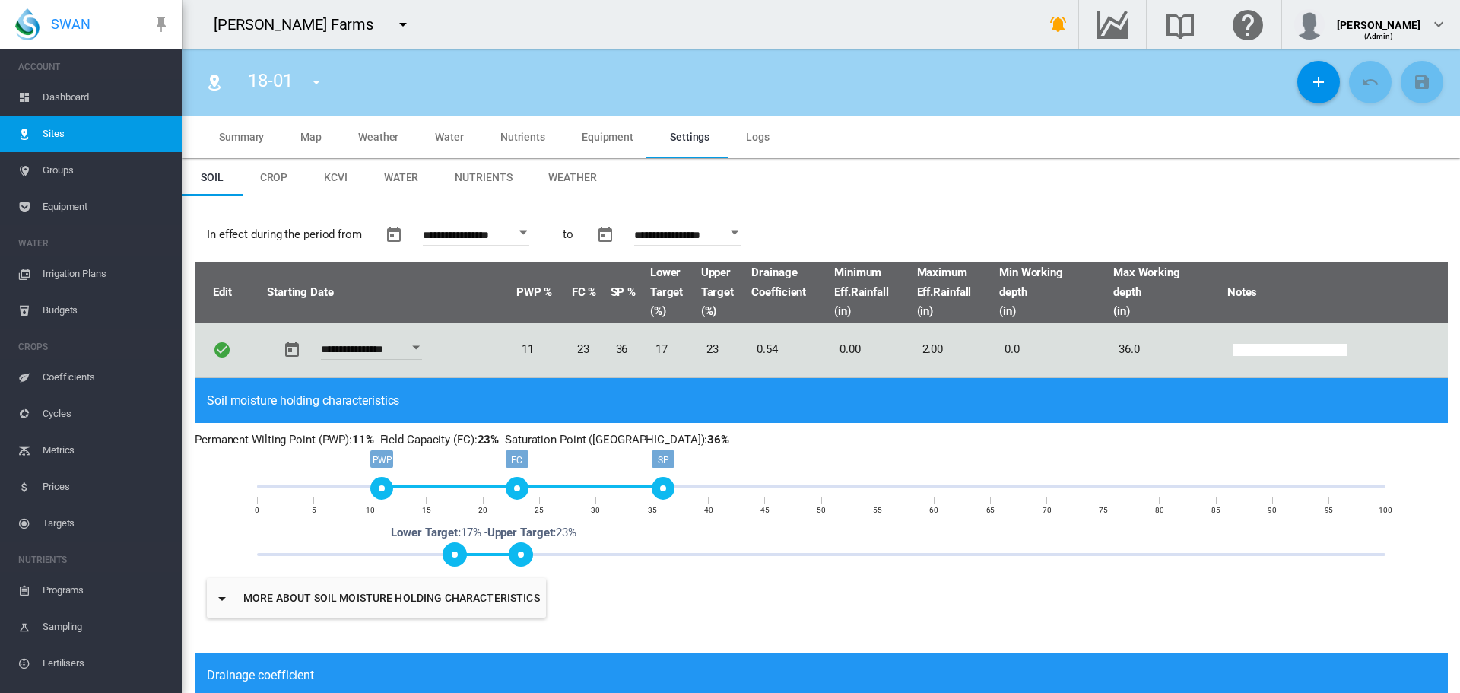
click at [449, 145] on md-tab-item "Water" at bounding box center [449, 137] width 65 height 43
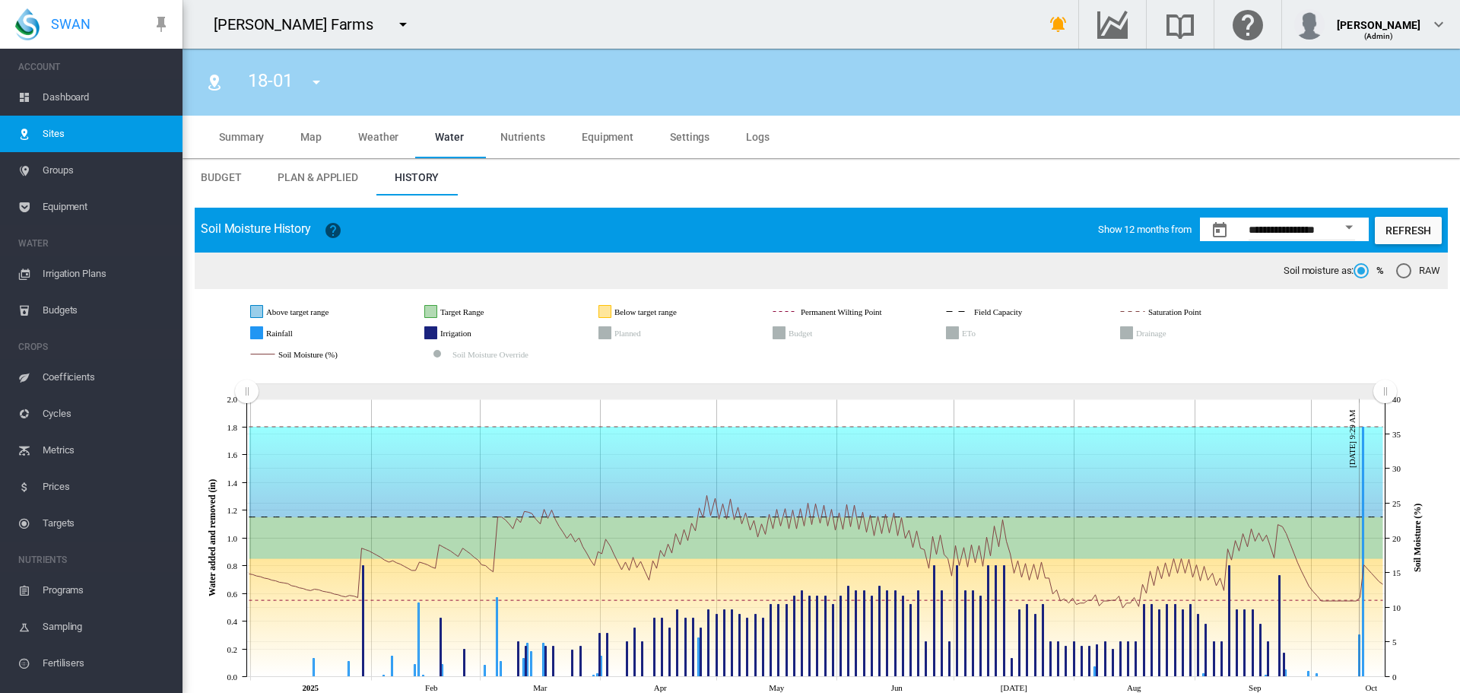
click at [701, 141] on span "Settings" at bounding box center [690, 137] width 40 height 12
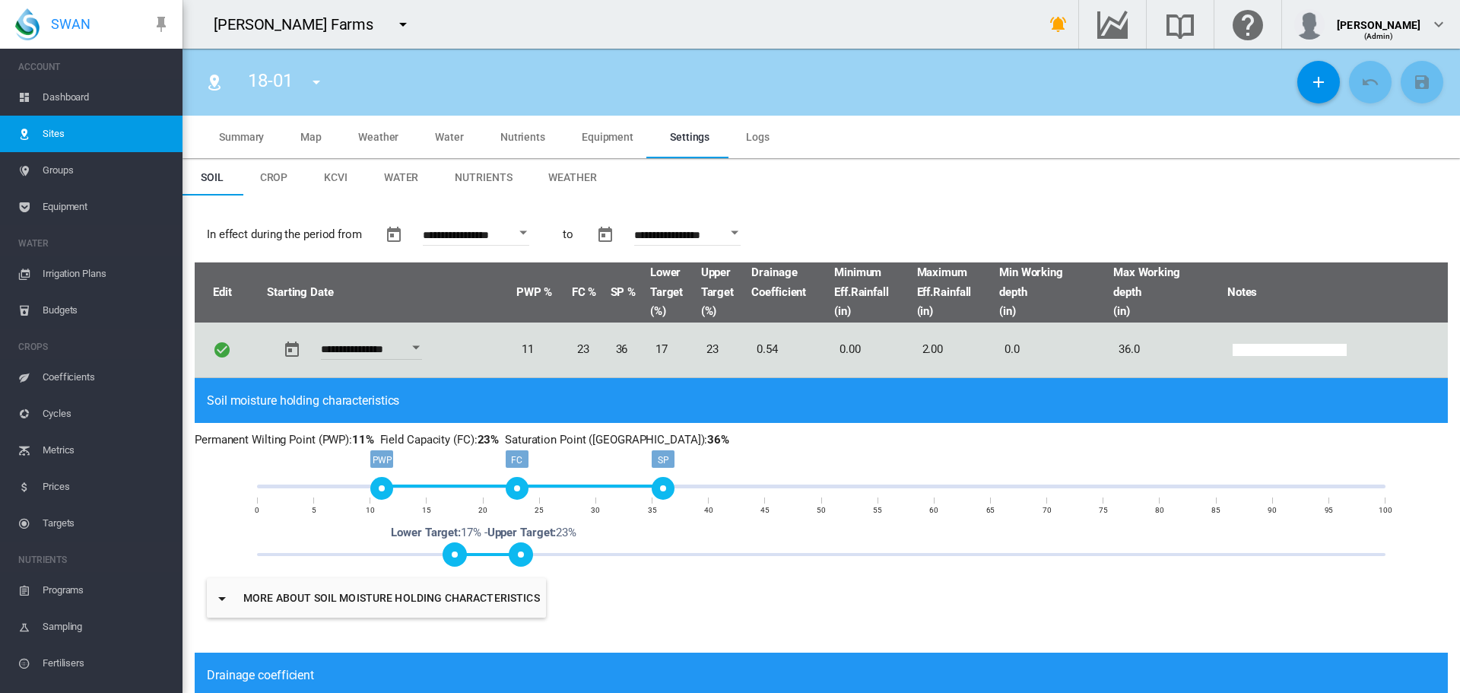
click at [379, 176] on md-tab-item "Water" at bounding box center [401, 177] width 71 height 36
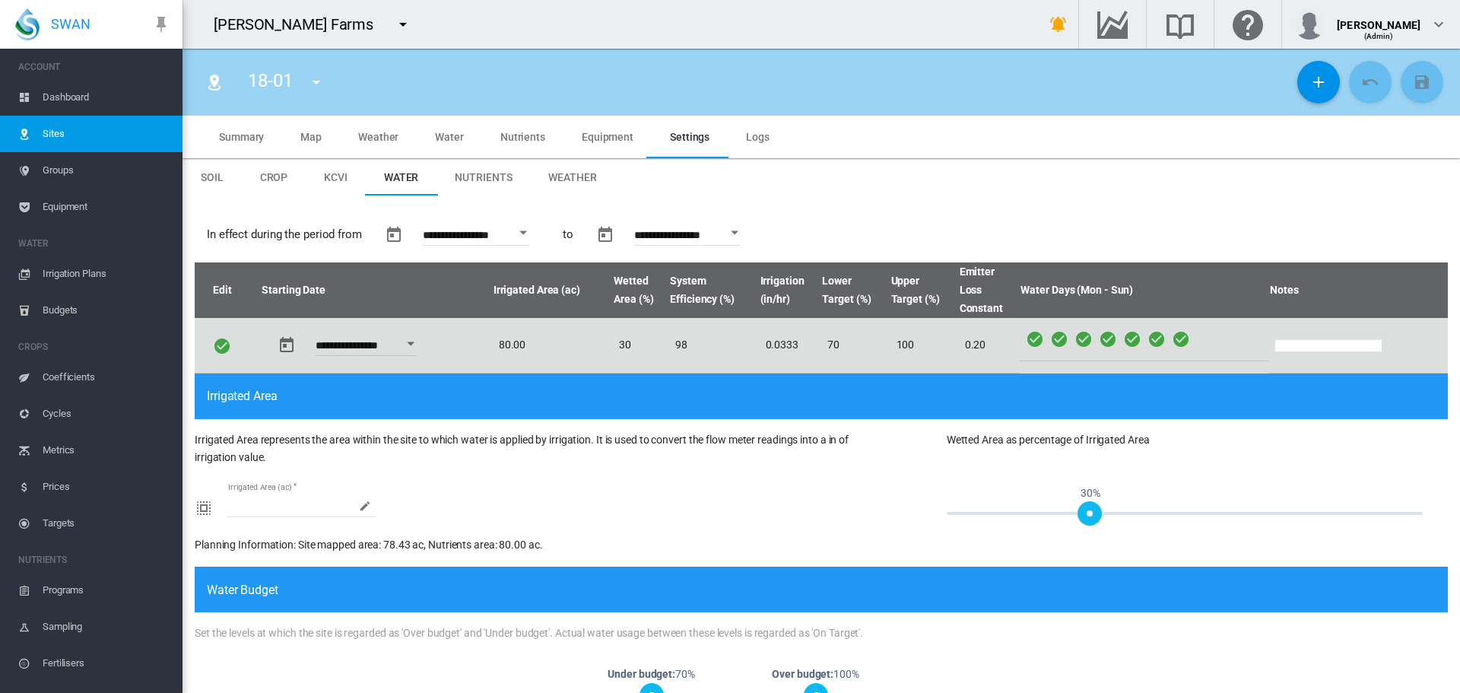
click at [455, 149] on md-tab-item "Water" at bounding box center [449, 137] width 65 height 43
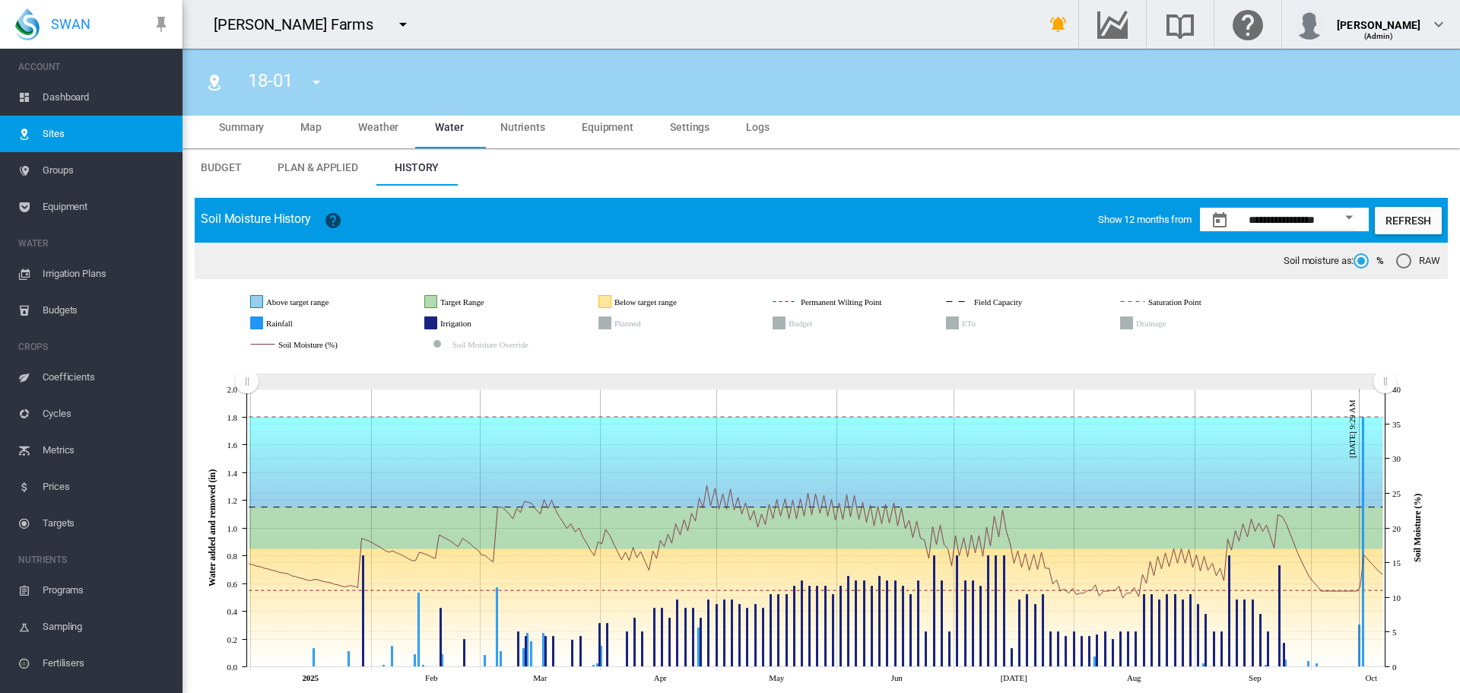
scroll to position [19, 0]
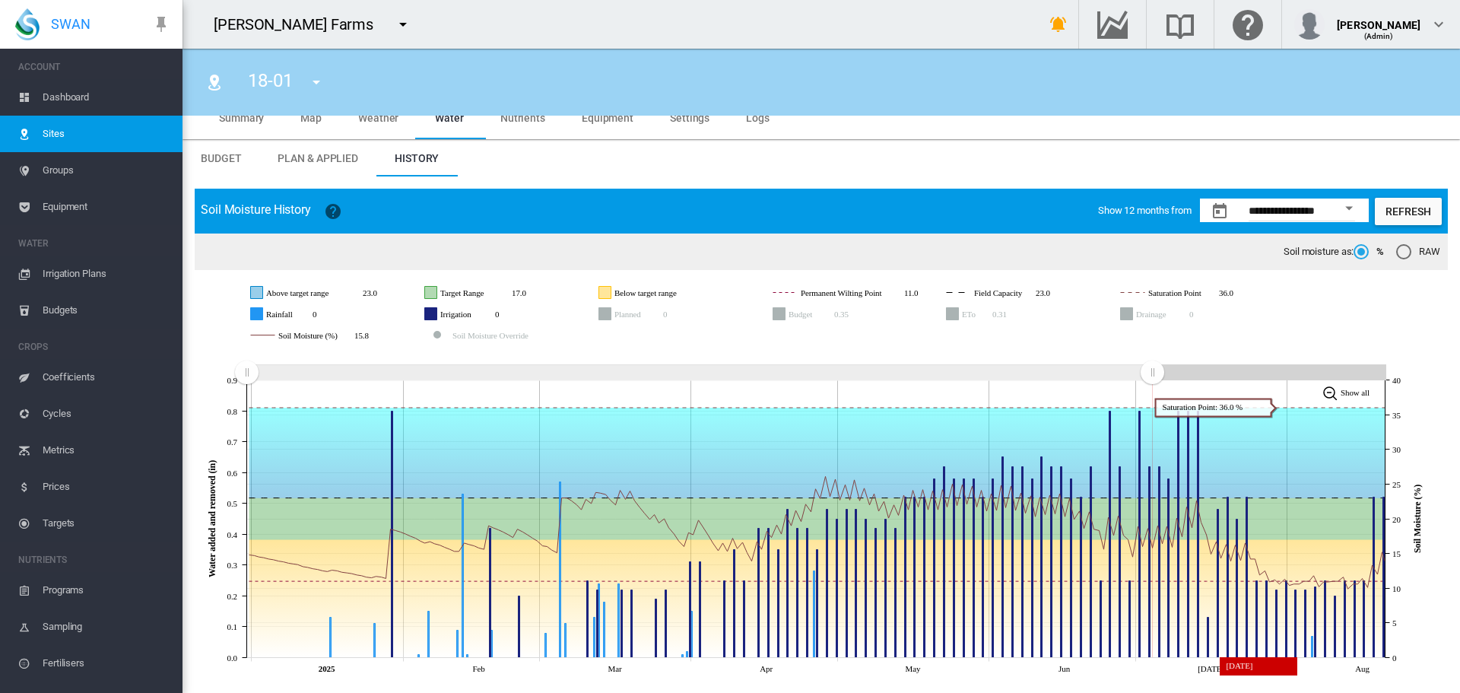
drag, startPoint x: 1384, startPoint y: 372, endPoint x: 1197, endPoint y: 403, distance: 189.6
click at [1152, 415] on icon "JavaScript chart by amCharts [DATE] [DATE] Mar Apr May Jun [DATE] Aug 0.0 0.1 0…" at bounding box center [816, 514] width 1242 height 331
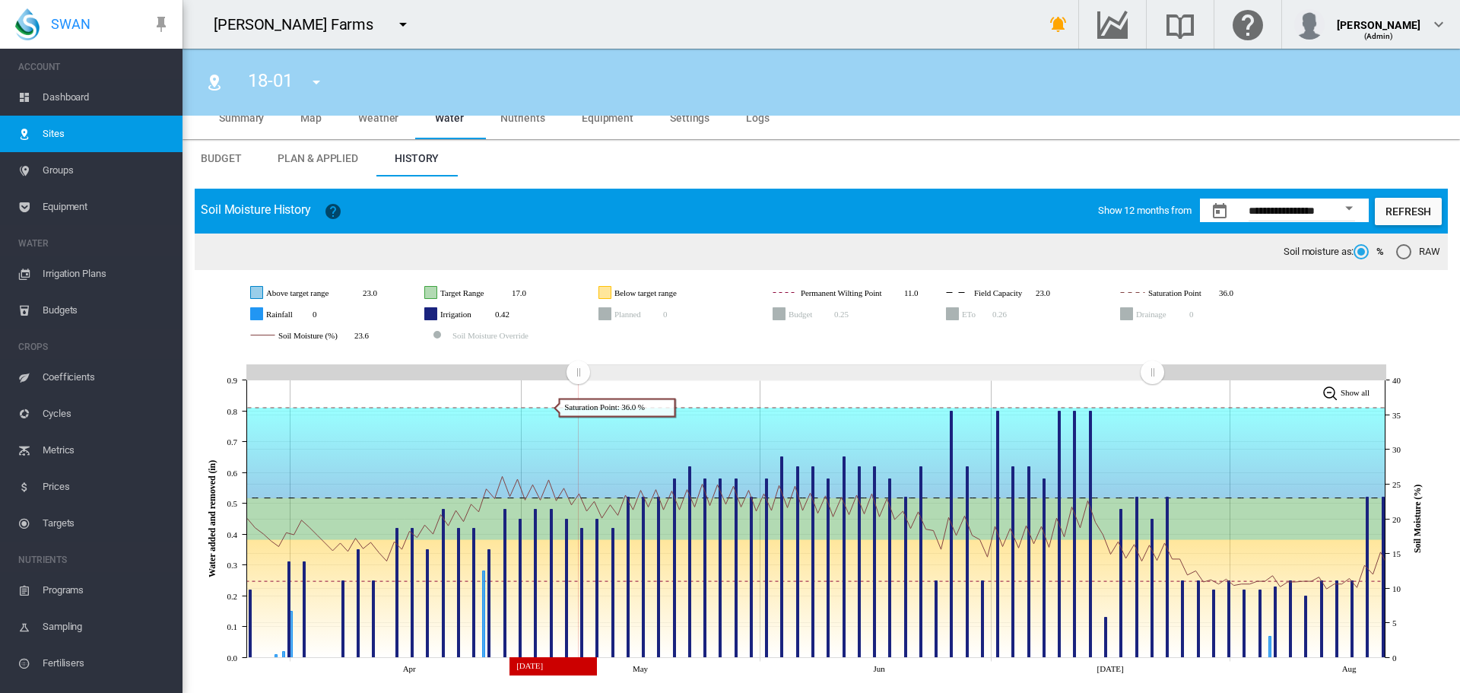
drag, startPoint x: 249, startPoint y: 374, endPoint x: 578, endPoint y: 388, distance: 329.5
click at [578, 388] on icon "JavaScript chart by amCharts [DATE] Apr May Jun [DATE] Aug 0.0 0.1 0.2 0.3 0.4 …" at bounding box center [816, 514] width 1242 height 331
click at [458, 313] on rect "Irrigation" at bounding box center [478, 314] width 84 height 14
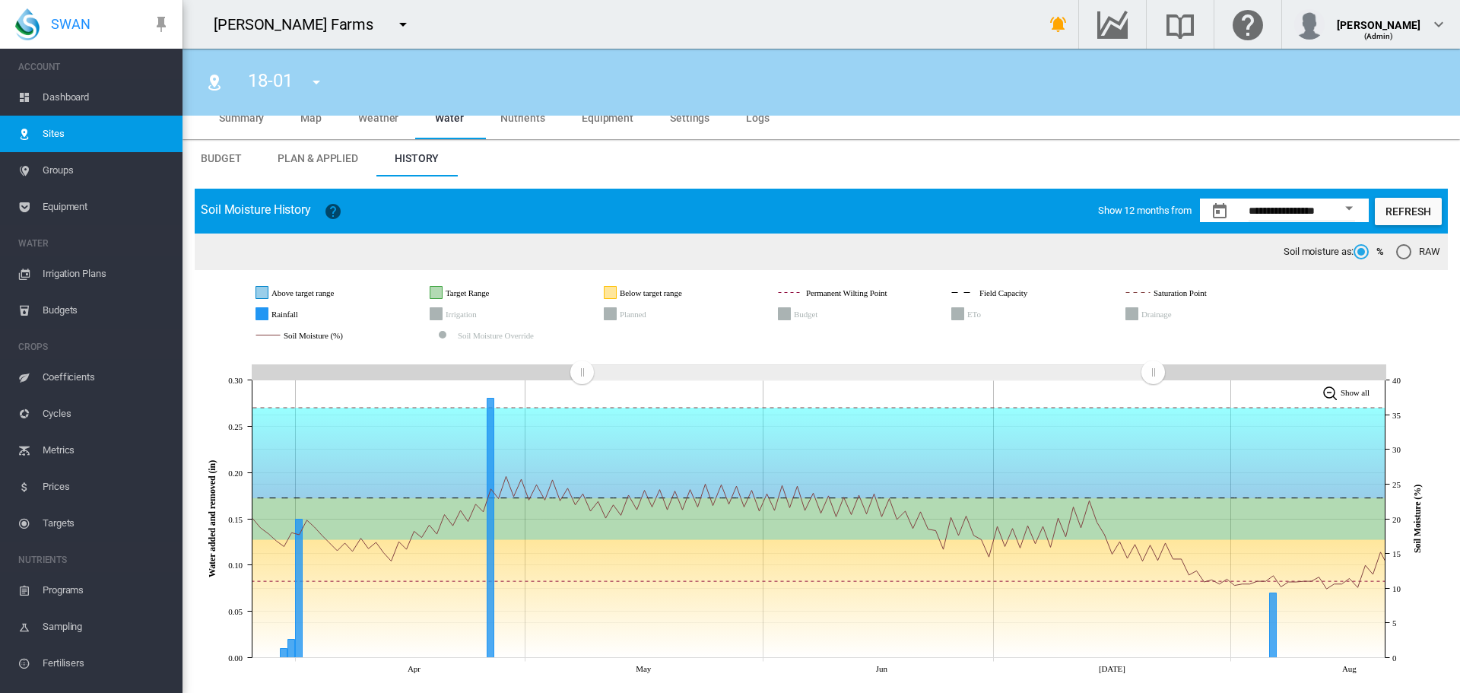
click at [307, 312] on rect "Rainfall" at bounding box center [306, 314] width 76 height 14
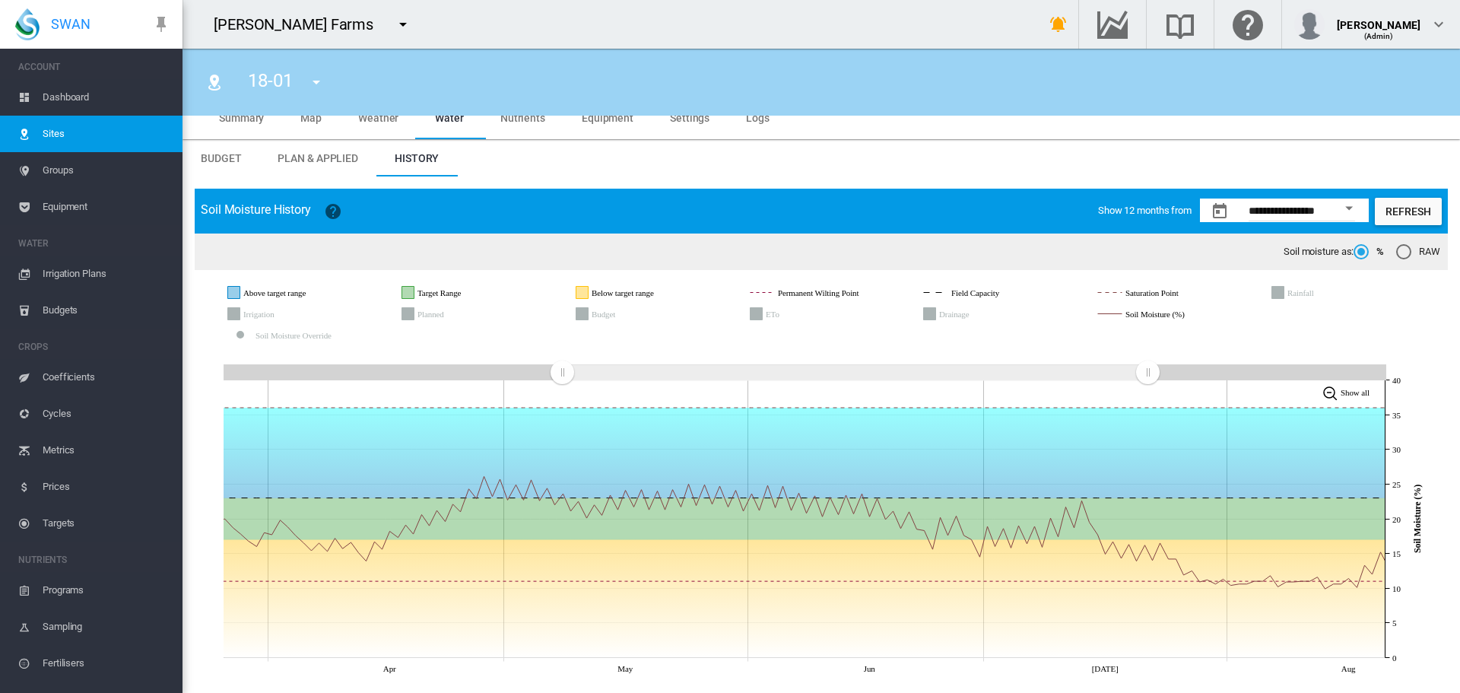
click at [273, 317] on rect "Irrigation" at bounding box center [281, 314] width 84 height 14
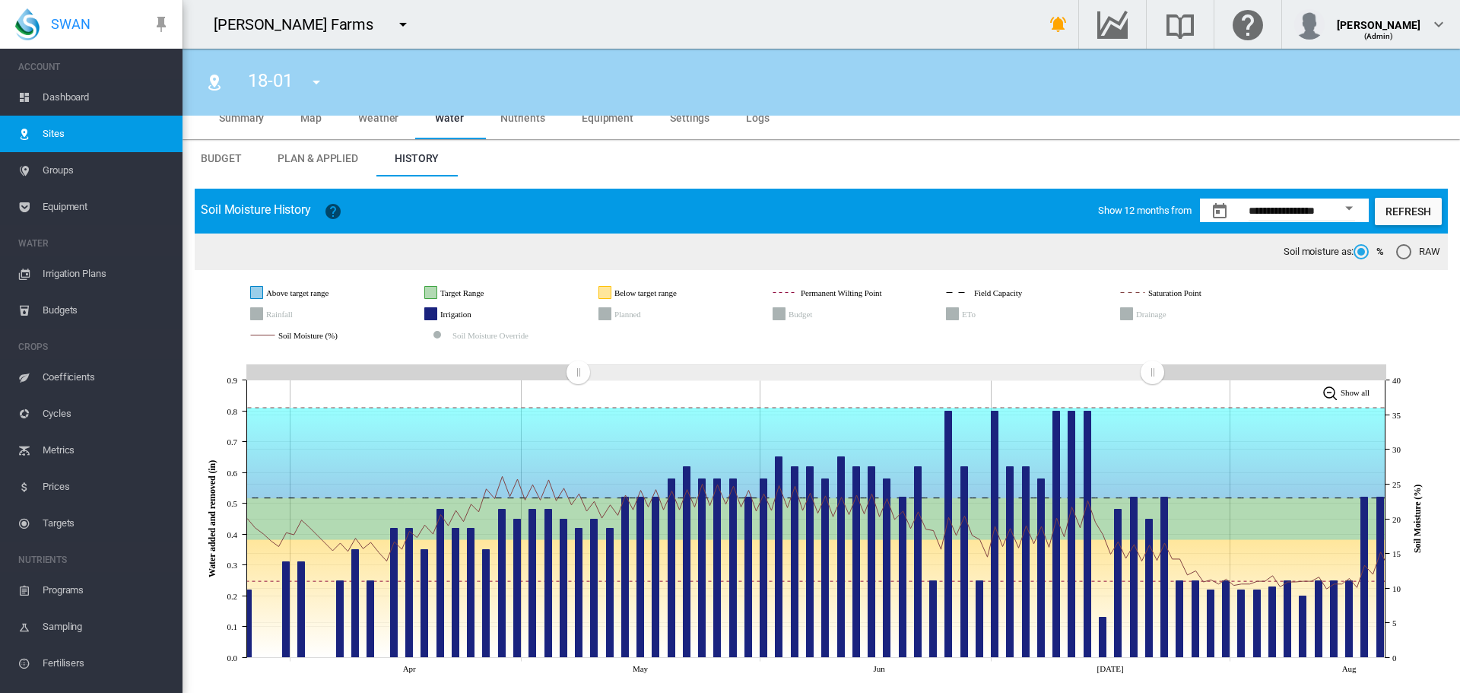
click at [269, 316] on rect "Rainfall" at bounding box center [300, 314] width 76 height 14
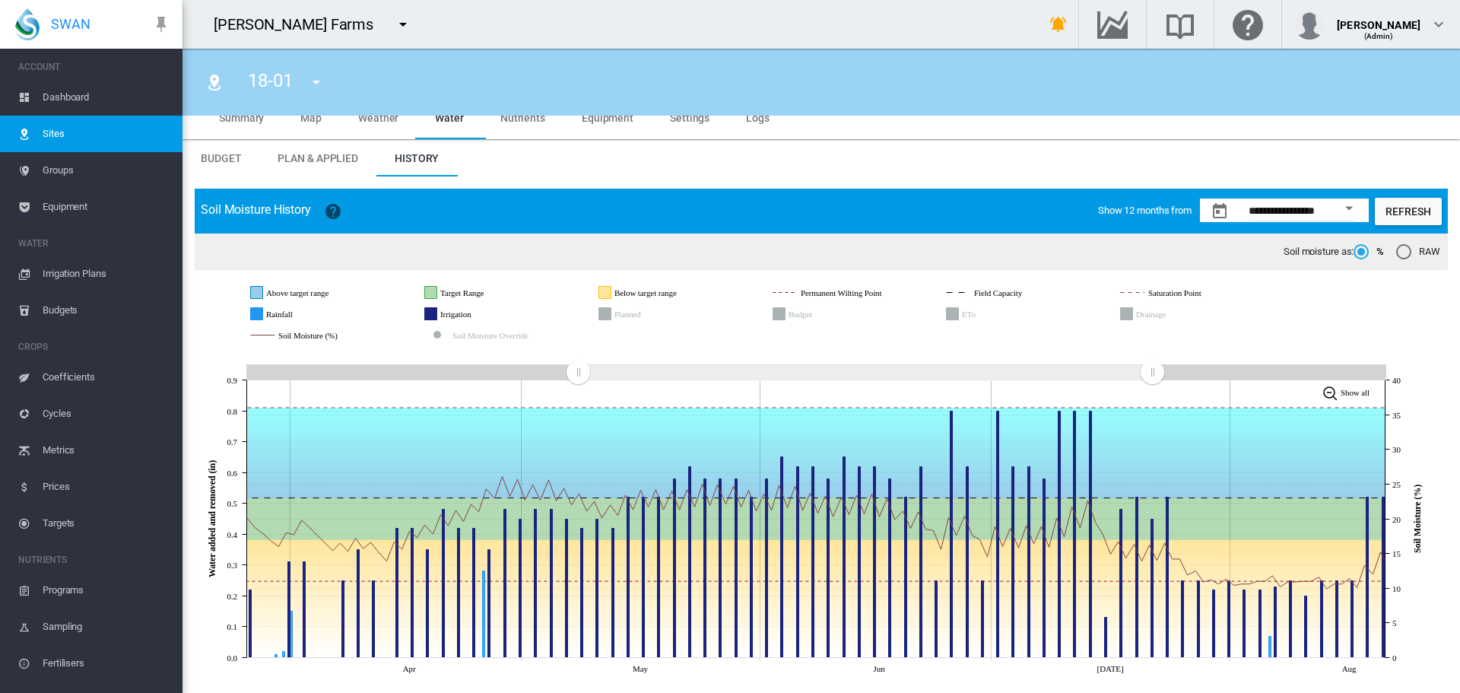
click at [141, 86] on span "Dashboard" at bounding box center [107, 97] width 128 height 36
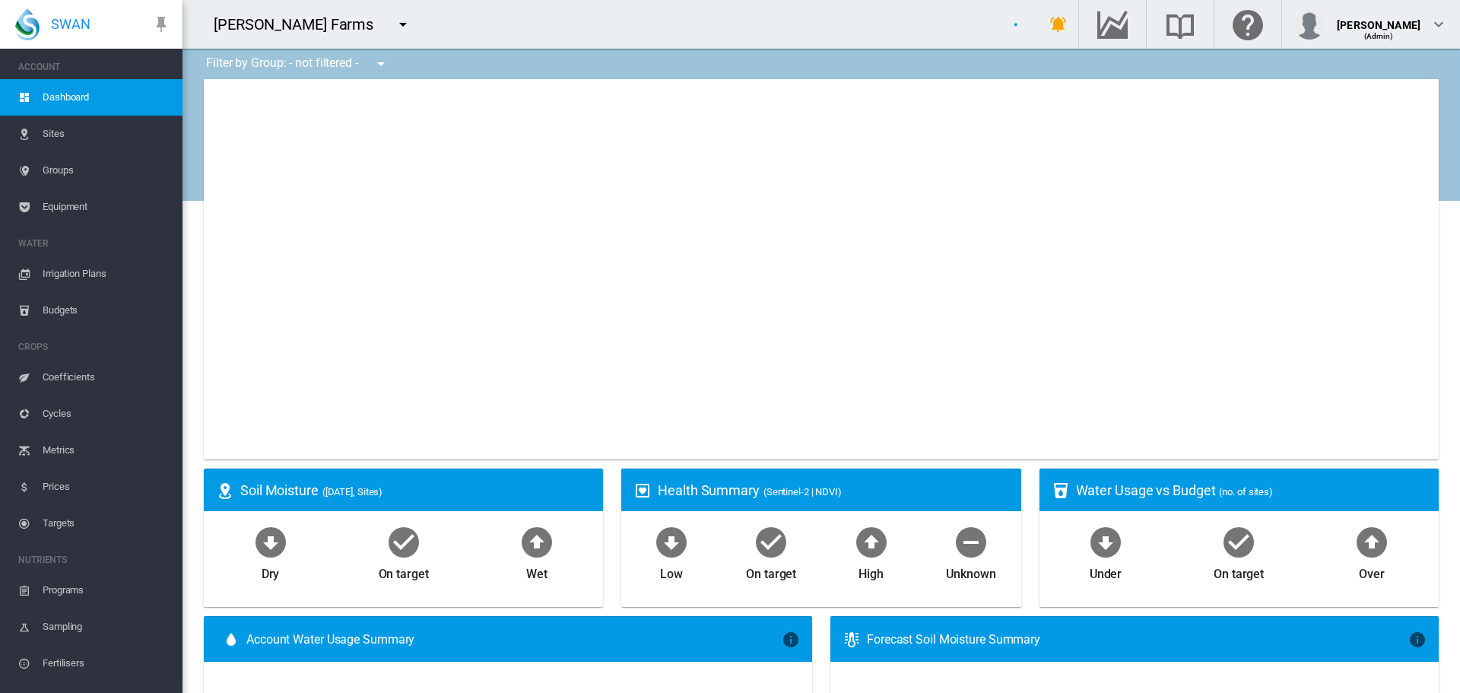
type input "**********"
